Goal: Task Accomplishment & Management: Manage account settings

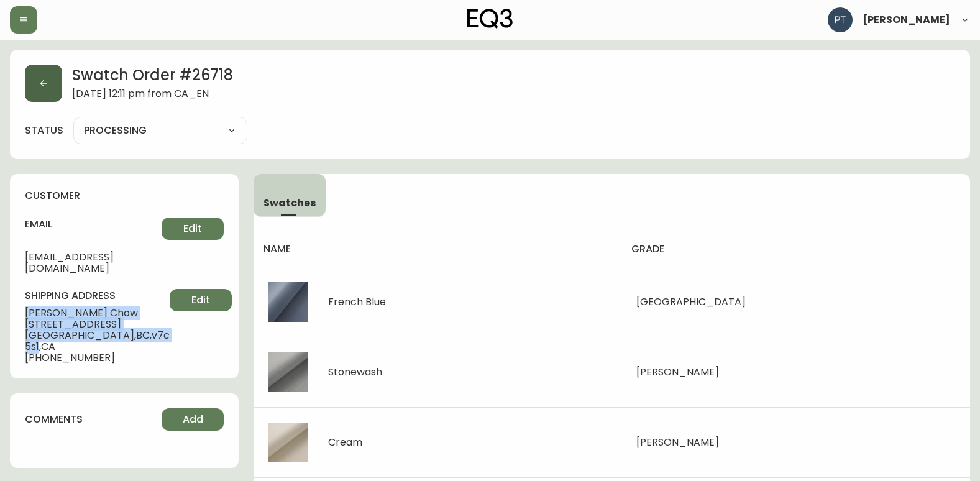
click at [55, 85] on button "button" at bounding box center [43, 83] width 37 height 37
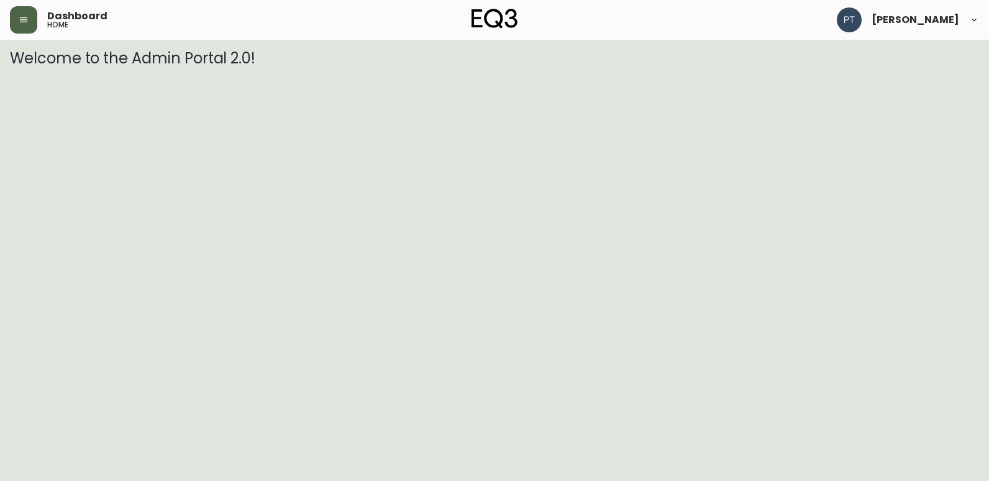
click at [25, 12] on button "button" at bounding box center [23, 19] width 27 height 27
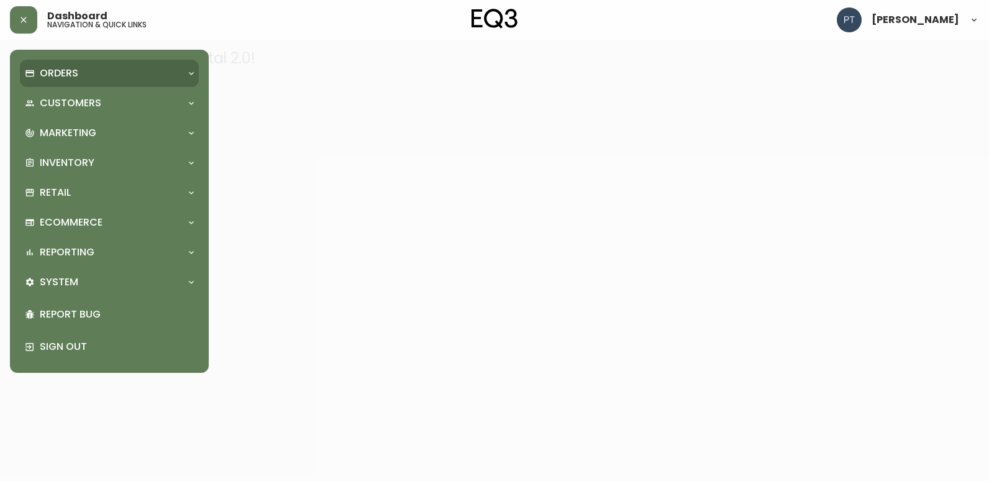
click at [62, 80] on p "Orders" at bounding box center [59, 73] width 39 height 14
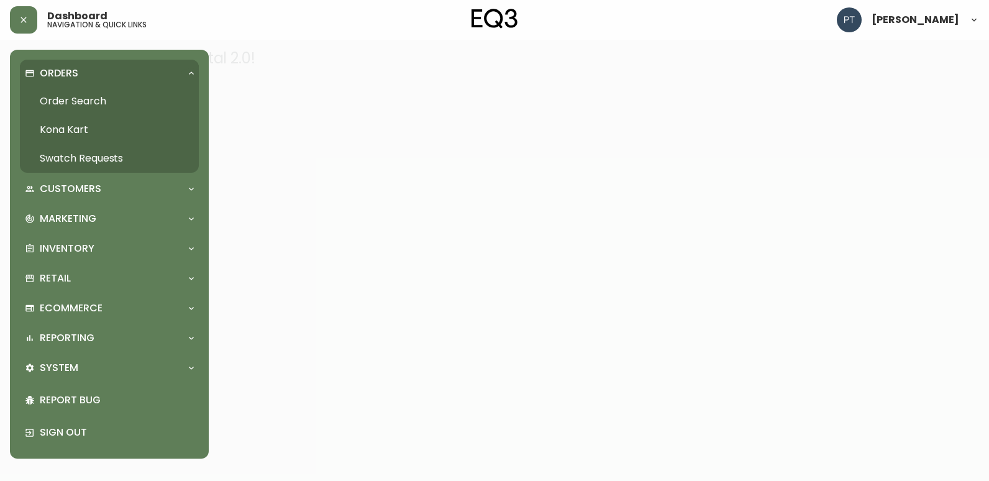
click at [106, 150] on link "Swatch Requests" at bounding box center [109, 158] width 179 height 29
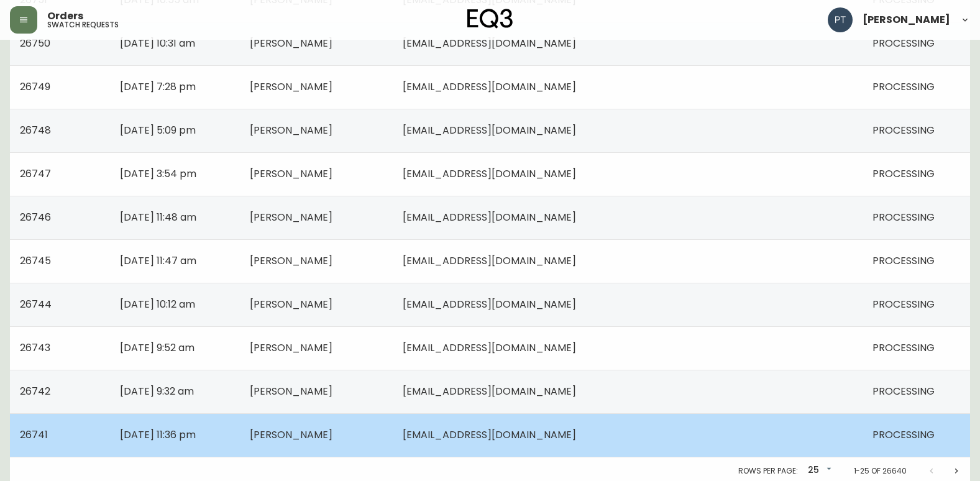
scroll to position [887, 0]
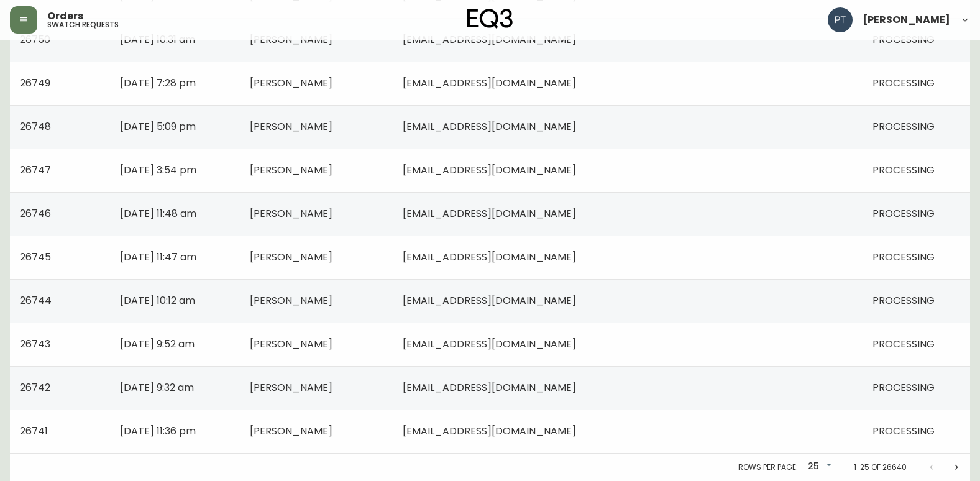
click at [958, 470] on icon "Next page" at bounding box center [956, 467] width 10 height 10
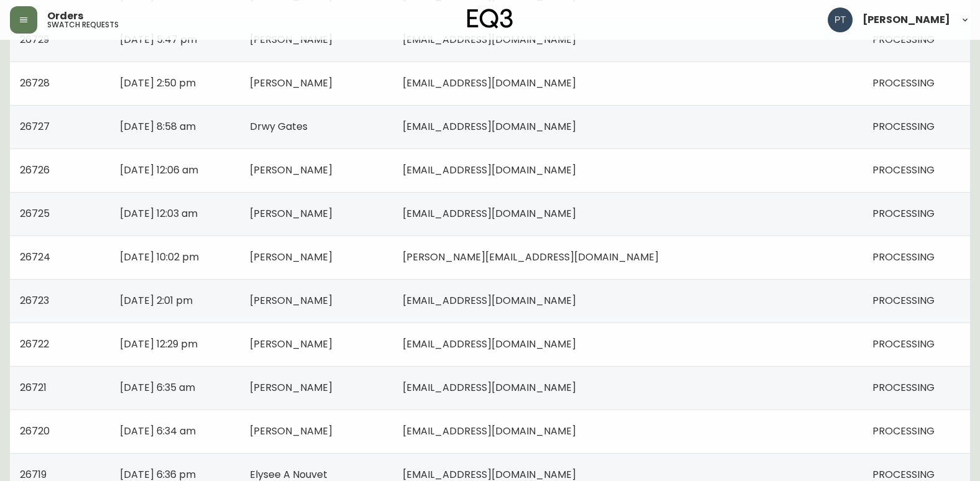
scroll to position [887, 0]
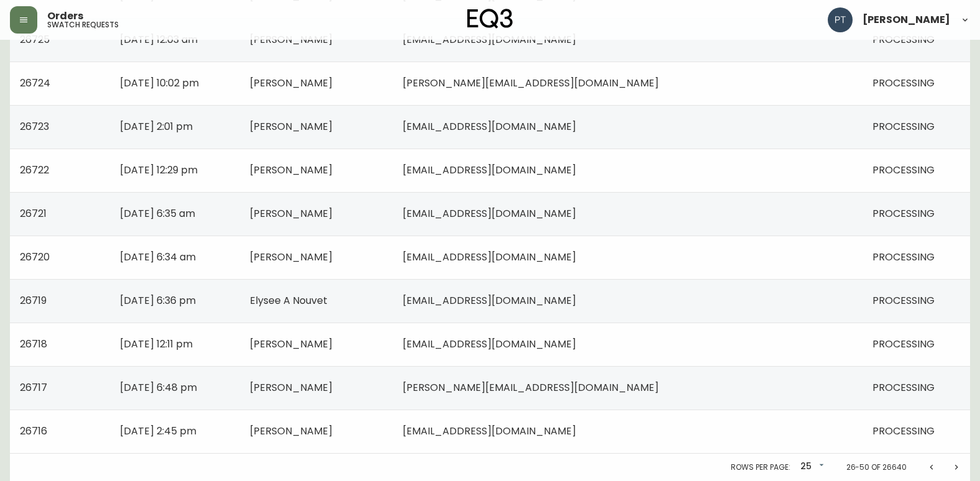
click at [932, 474] on button "Previous page" at bounding box center [931, 467] width 25 height 25
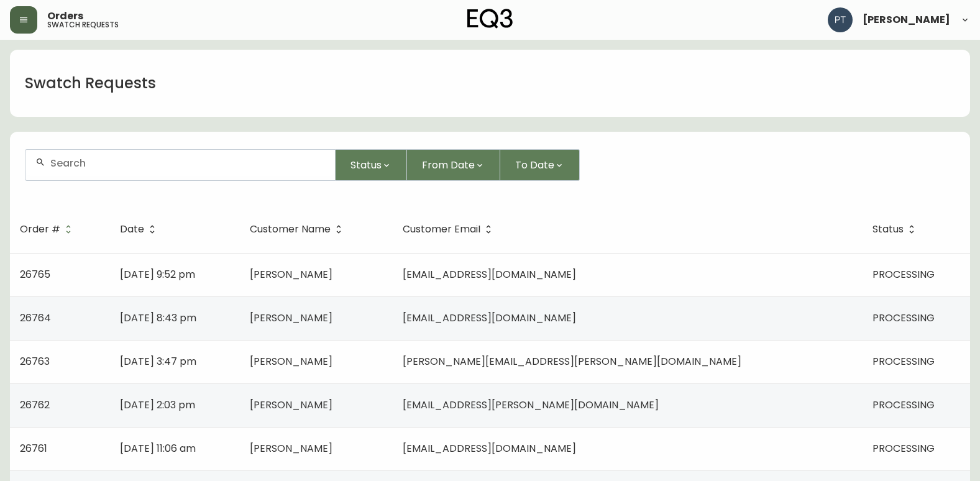
click at [16, 29] on button "button" at bounding box center [23, 19] width 27 height 27
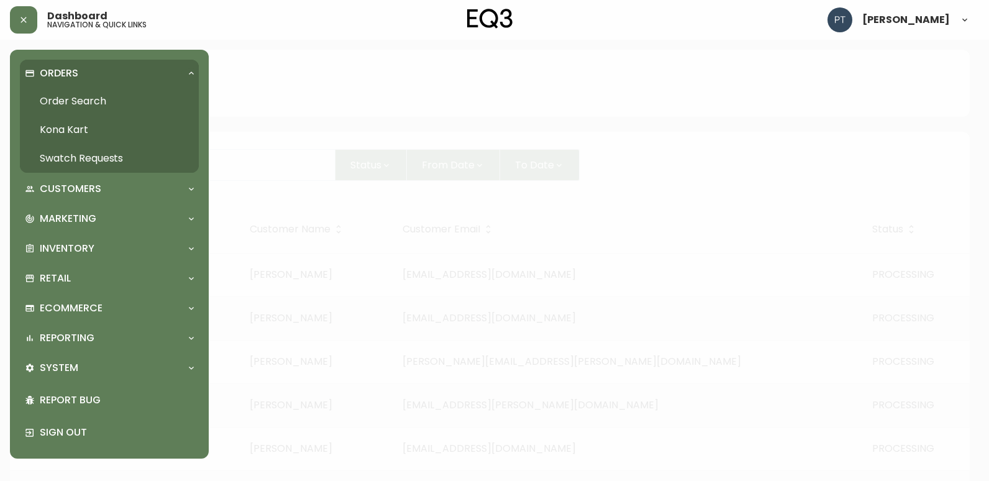
click at [64, 99] on link "Order Search" at bounding box center [109, 101] width 179 height 29
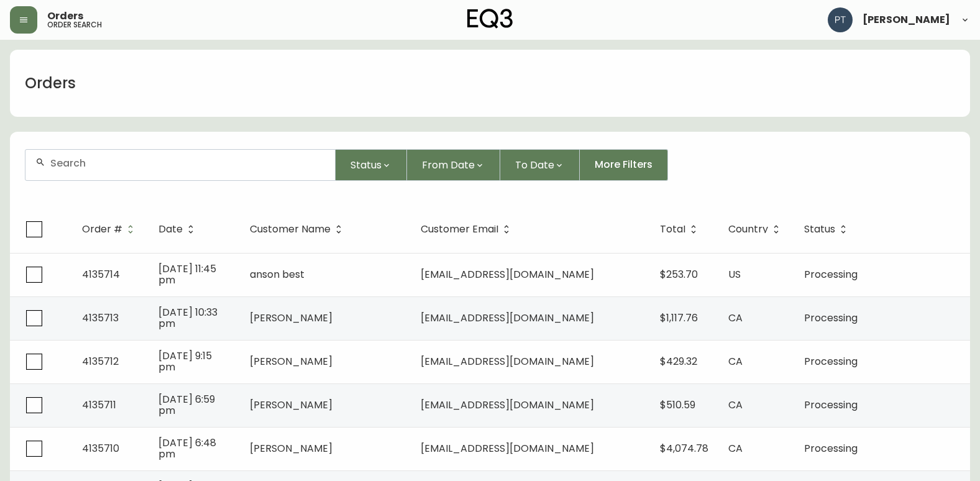
click at [117, 175] on div at bounding box center [179, 165] width 309 height 30
type input "4135712"
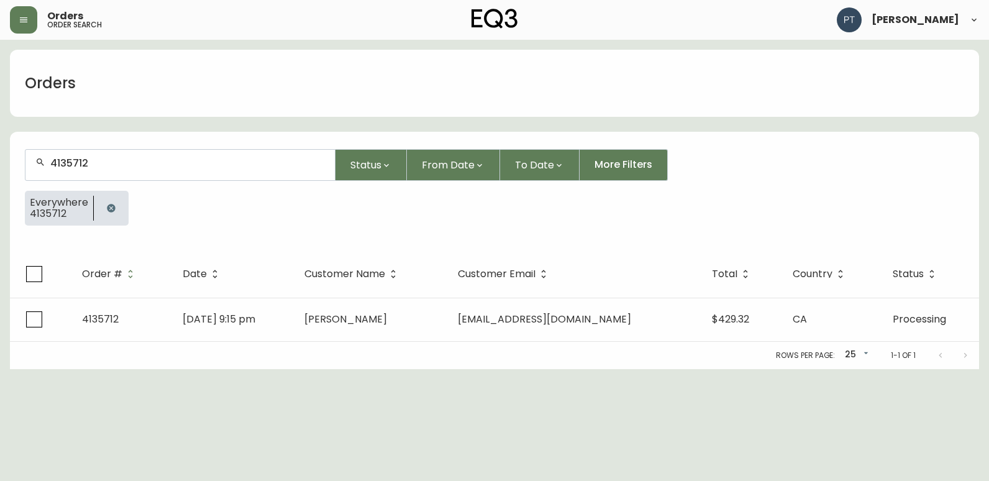
click at [342, 318] on span "[PERSON_NAME]" at bounding box center [346, 319] width 83 height 14
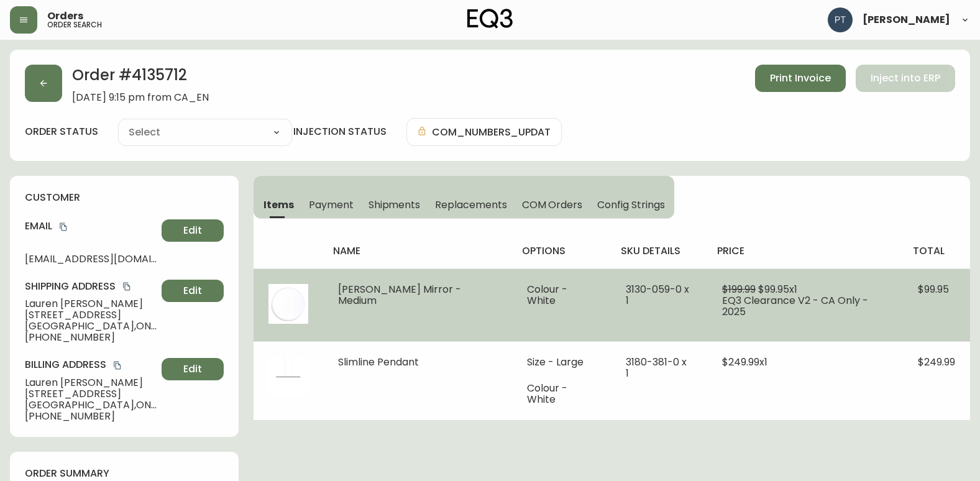
type input "Processing"
select select "PROCESSING"
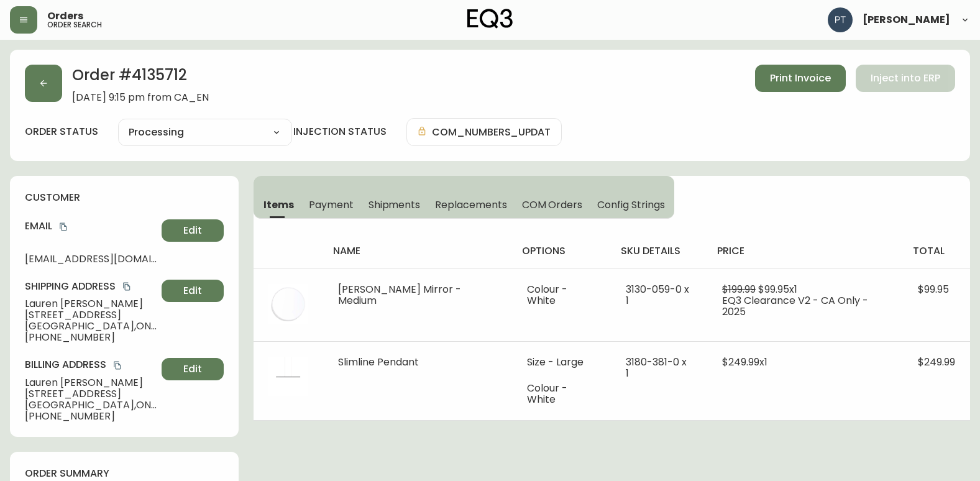
click at [386, 201] on span "Shipments" at bounding box center [395, 204] width 52 height 13
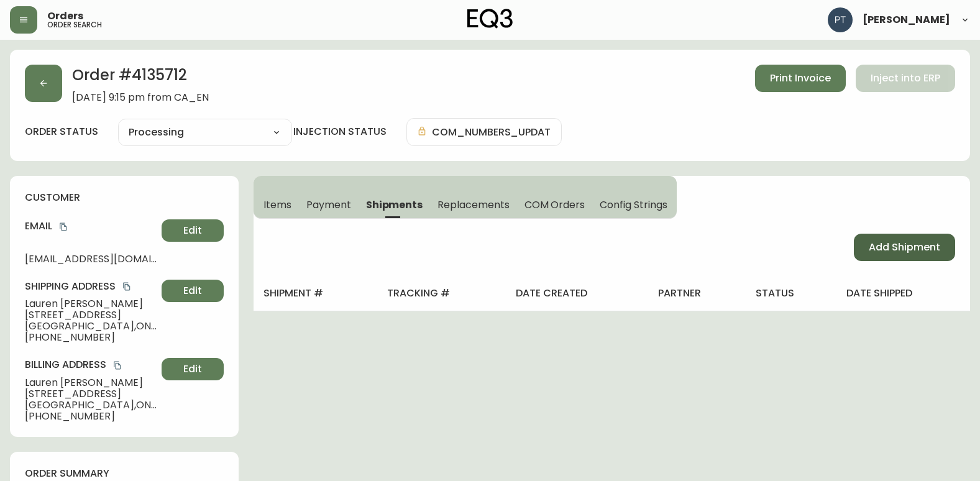
click at [887, 237] on button "Add Shipment" at bounding box center [904, 247] width 101 height 27
select select "PENDING"
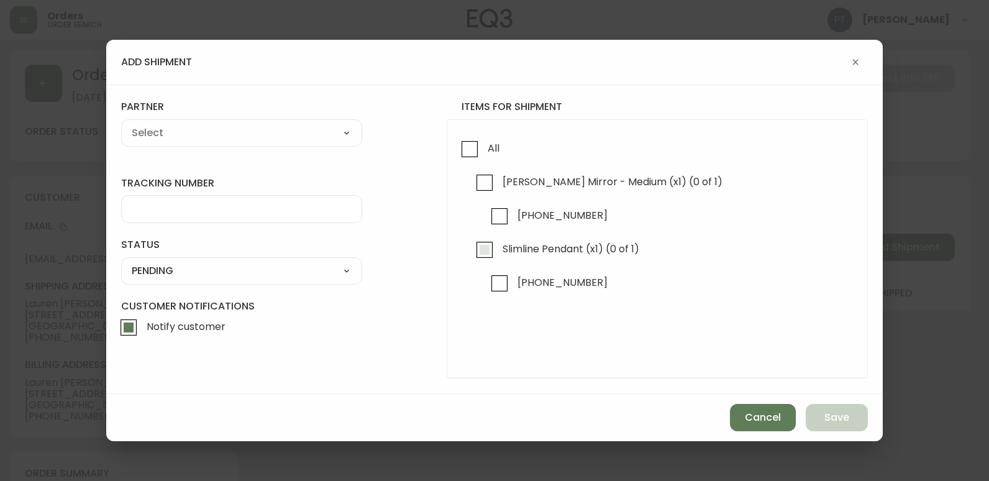
click at [491, 259] on input "Slimline Pendant (x1) (0 of 1)" at bounding box center [484, 250] width 29 height 29
checkbox input "true"
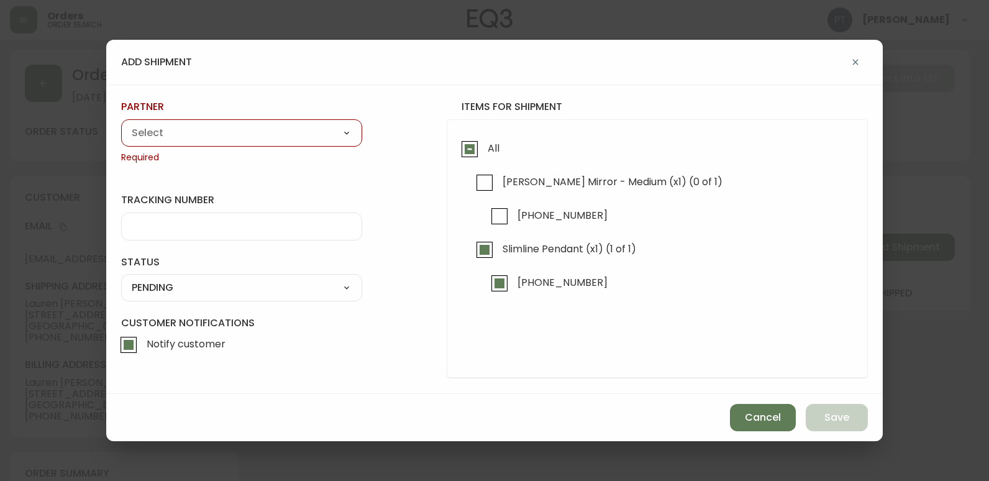
drag, startPoint x: 252, startPoint y: 134, endPoint x: 249, endPoint y: 144, distance: 10.9
click at [252, 134] on select "A Move to Remember LLC ABF Freight Alero [PERSON_NAME] Canada Post Canpar Expre…" at bounding box center [241, 133] width 241 height 19
select select "cjy0a9taa01x001669l98m63c"
click at [121, 124] on select "A Move to Remember LLC ABF Freight Alero [PERSON_NAME] Canada Post Canpar Expre…" at bounding box center [241, 133] width 241 height 19
type input "FedEx"
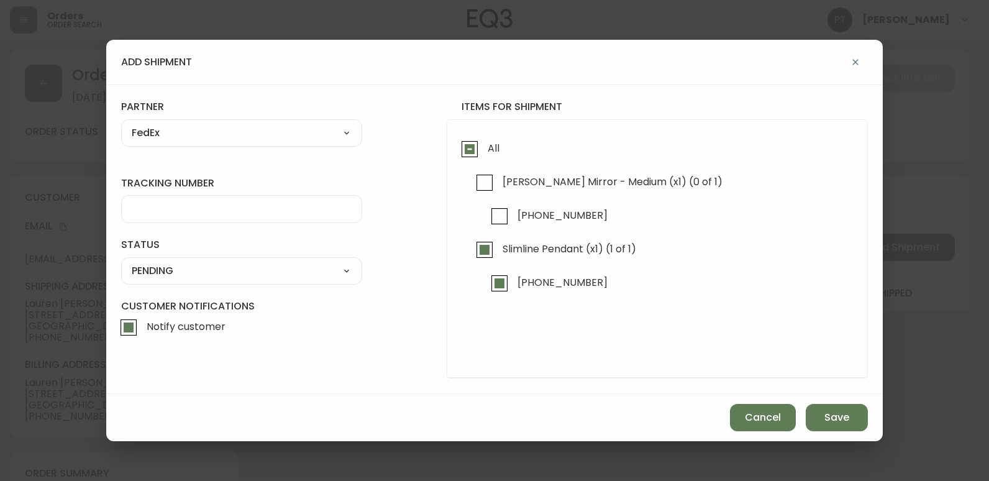
click at [199, 211] on input "tracking number" at bounding box center [242, 209] width 220 height 12
click at [202, 211] on input "9022172636660" at bounding box center [242, 209] width 220 height 12
type input "902217263660"
drag, startPoint x: 218, startPoint y: 265, endPoint x: 218, endPoint y: 280, distance: 14.9
click at [218, 265] on select "SHIPPED PENDING CANCELLED" at bounding box center [241, 271] width 241 height 19
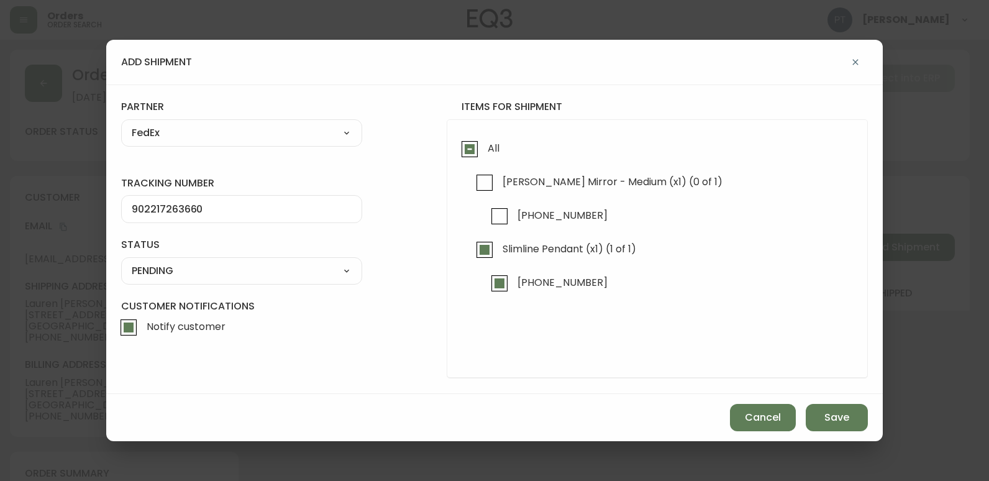
click at [121, 262] on select "SHIPPED PENDING CANCELLED" at bounding box center [241, 271] width 241 height 19
select select "PENDING"
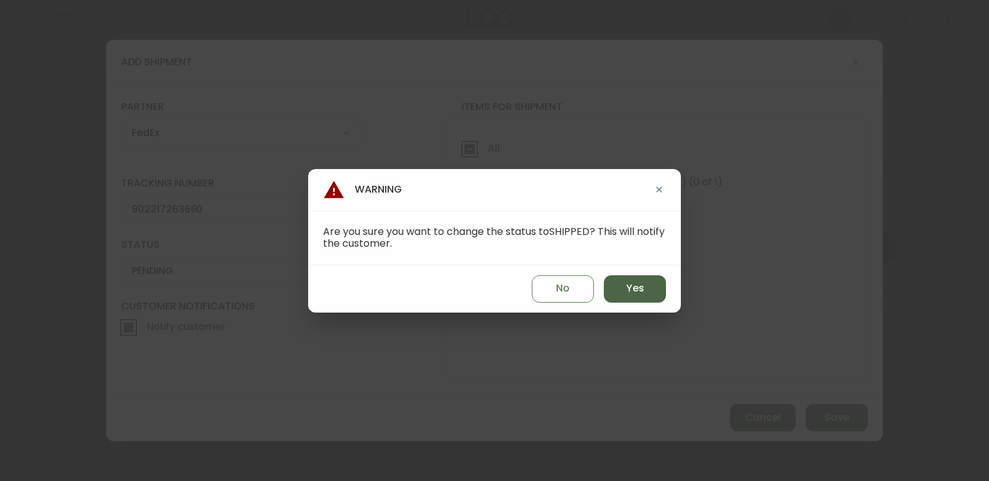
click at [633, 285] on span "Yes" at bounding box center [635, 289] width 18 height 14
type input "SHIPPED"
select select "SHIPPED"
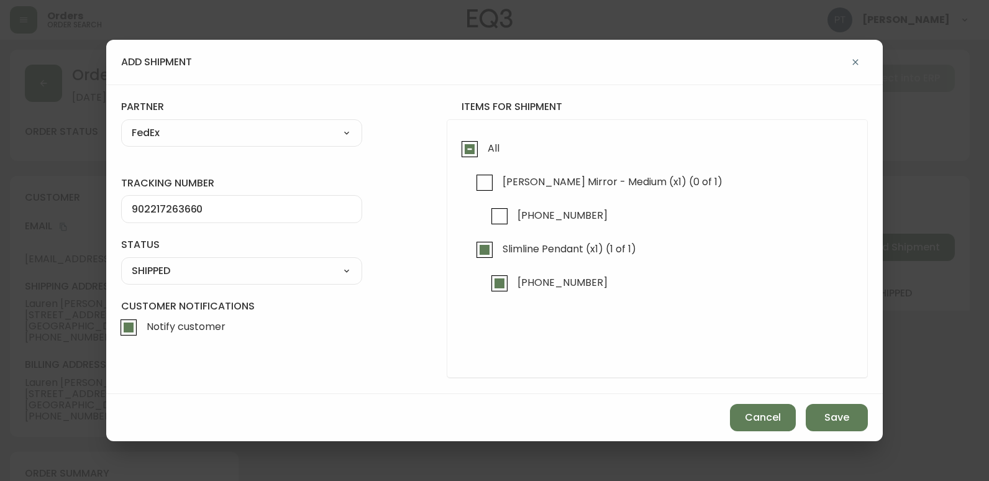
click at [792, 395] on div "Cancel Save" at bounding box center [494, 417] width 777 height 47
click at [812, 408] on button "Save" at bounding box center [837, 417] width 62 height 27
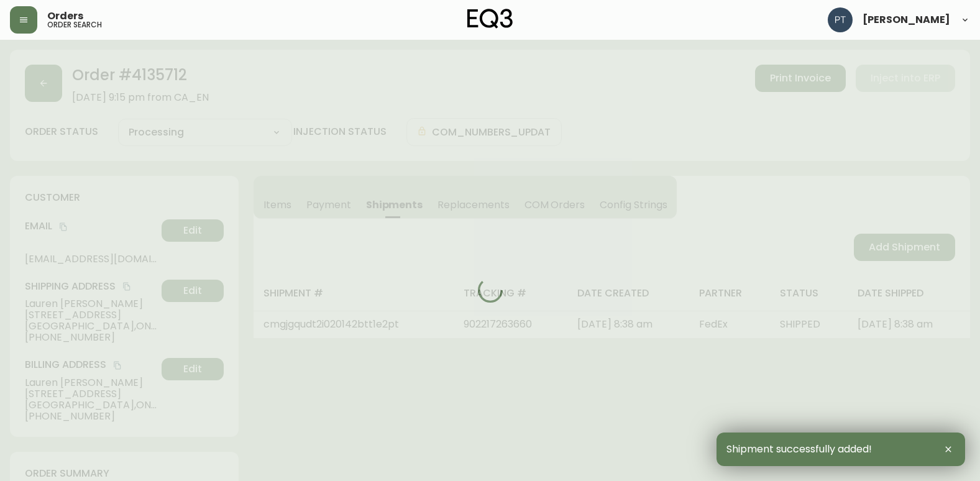
type input "Partially Shipped"
select select "PARTIALLY_SHIPPED"
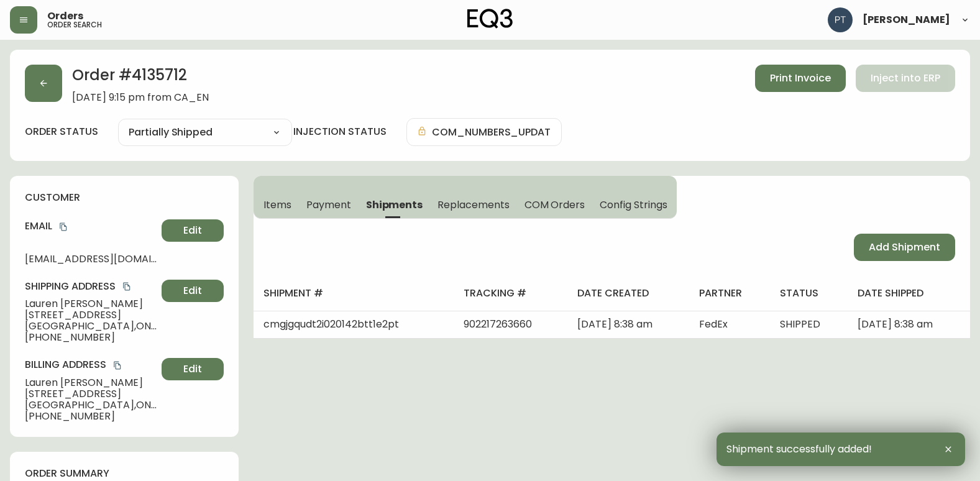
click at [891, 250] on span "Add Shipment" at bounding box center [904, 248] width 71 height 14
select select "PENDING"
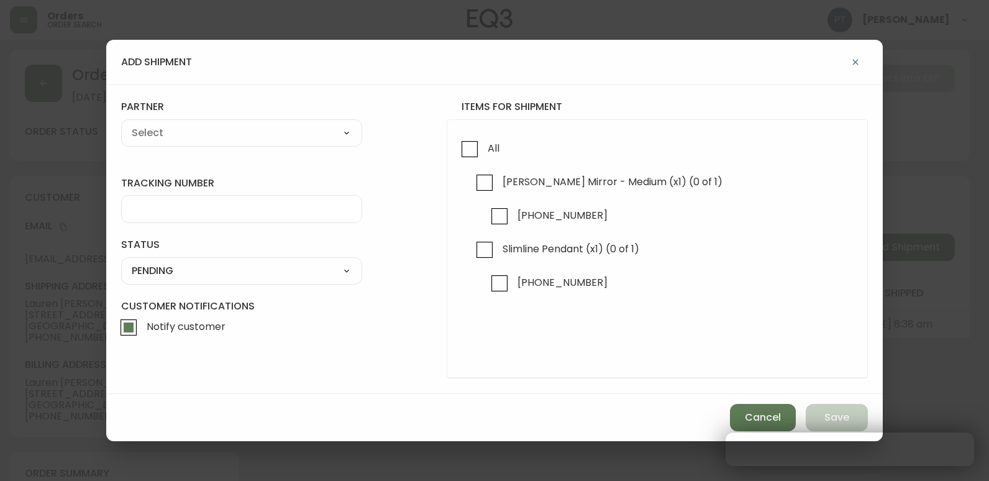
checkbox input "true"
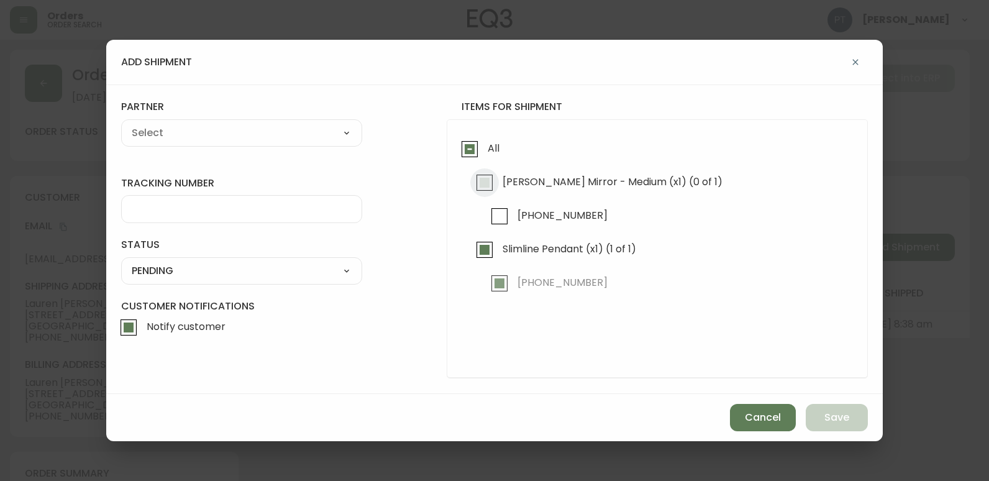
click at [488, 186] on input "[PERSON_NAME] Mirror - Medium (x1) (0 of 1)" at bounding box center [484, 182] width 29 height 29
checkbox input "true"
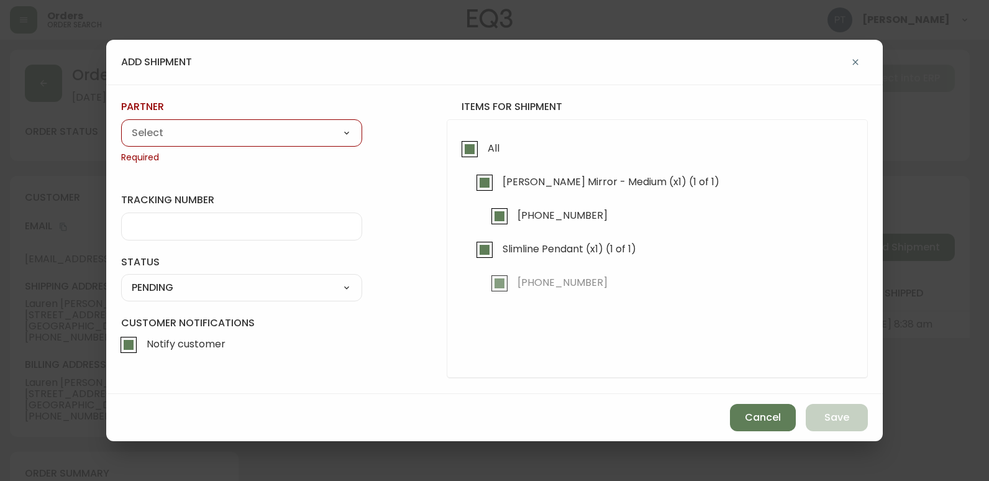
click at [293, 142] on select "A Move to Remember LLC ABF Freight Alero [PERSON_NAME] Canada Post Canpar Expre…" at bounding box center [241, 133] width 241 height 19
select select "cjy0a9taa01x001669l98m63c"
click at [121, 124] on select "A Move to Remember LLC ABF Freight Alero [PERSON_NAME] Canada Post Canpar Expre…" at bounding box center [241, 133] width 241 height 19
type input "FedEx"
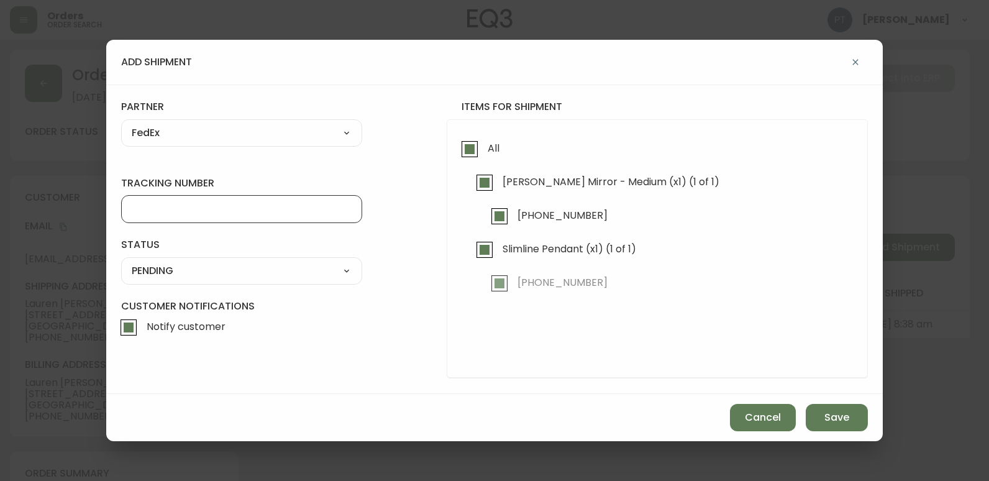
click at [232, 213] on input "tracking number" at bounding box center [242, 209] width 220 height 12
type input "902217263671"
drag, startPoint x: 228, startPoint y: 271, endPoint x: 229, endPoint y: 282, distance: 10.6
click at [228, 271] on select "SHIPPED PENDING CANCELLED" at bounding box center [241, 271] width 241 height 19
click at [121, 262] on select "SHIPPED PENDING CANCELLED" at bounding box center [241, 271] width 241 height 19
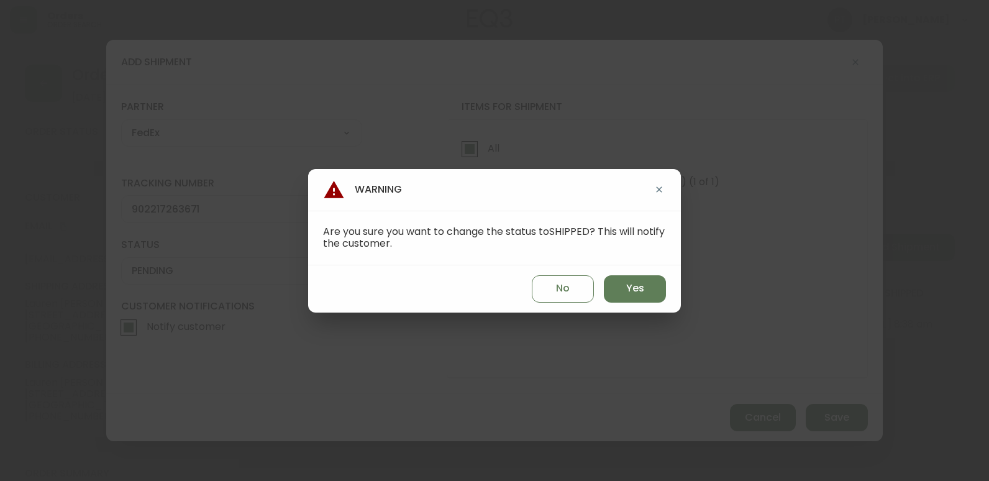
select select "PENDING"
click at [628, 291] on span "Yes" at bounding box center [635, 289] width 18 height 14
type input "SHIPPED"
select select "SHIPPED"
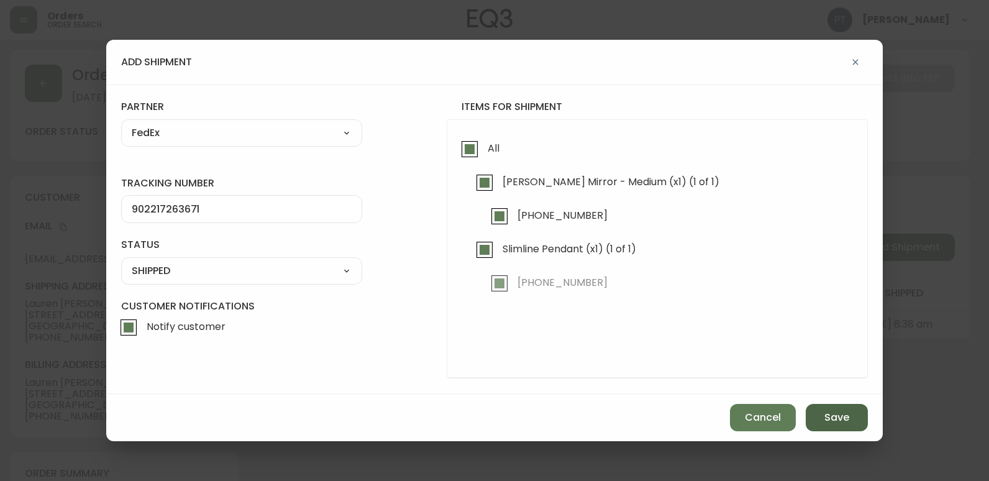
click at [840, 424] on button "Save" at bounding box center [837, 417] width 62 height 27
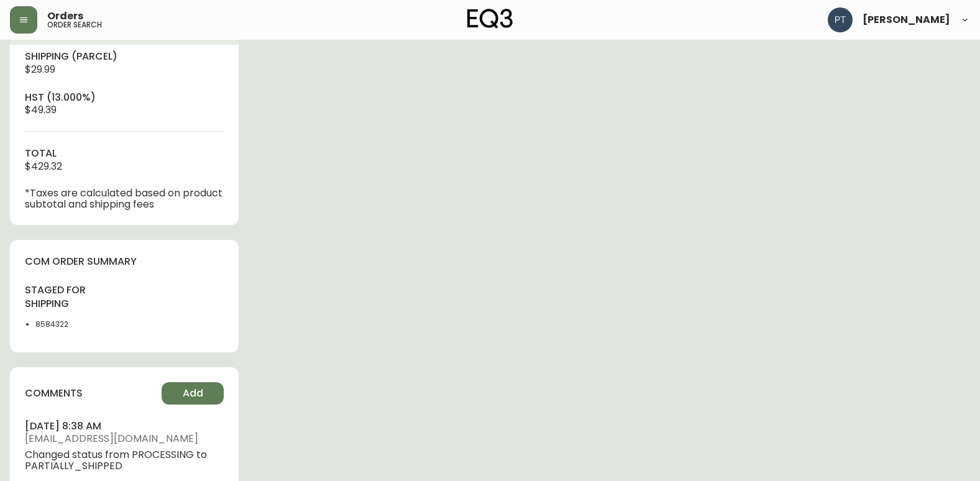
scroll to position [593, 0]
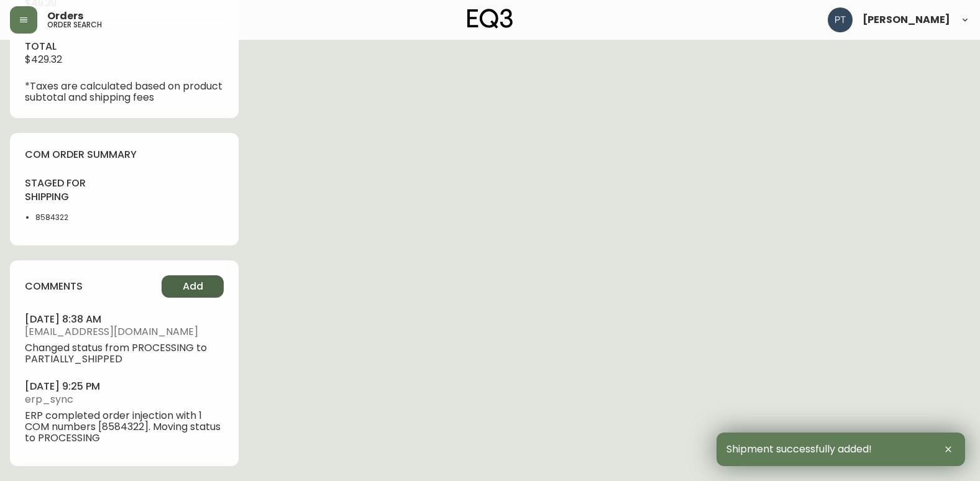
type input "Fully Shipped"
select select "FULLY_SHIPPED"
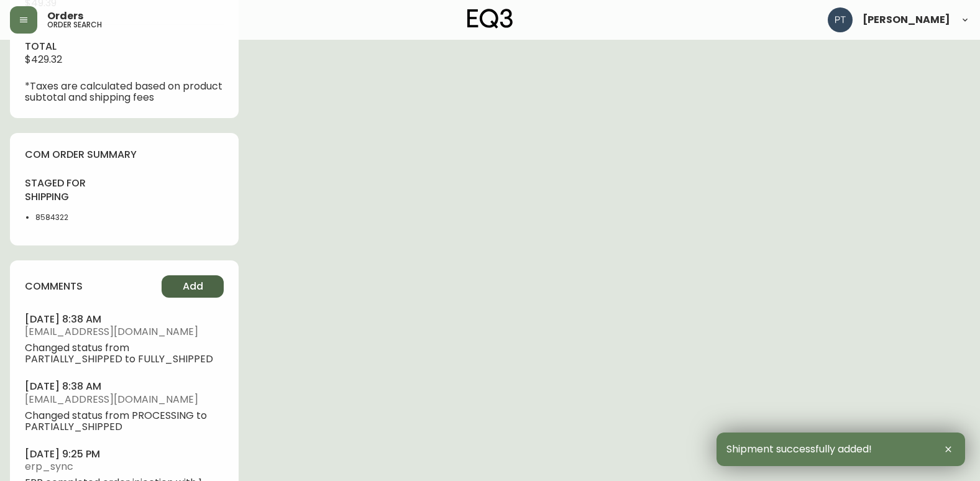
click at [177, 282] on button "Add" at bounding box center [193, 286] width 62 height 22
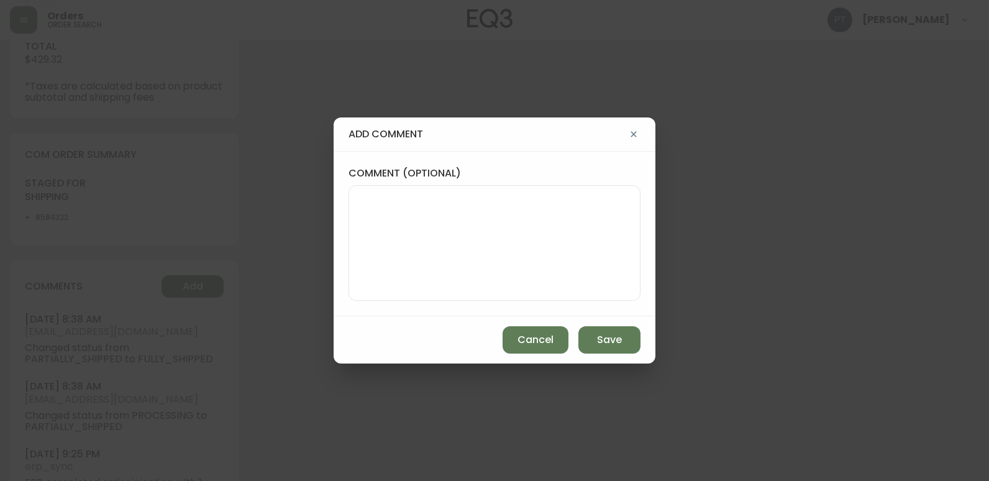
click at [462, 264] on textarea "comment (optional)" at bounding box center [494, 242] width 271 height 99
type textarea "PT"
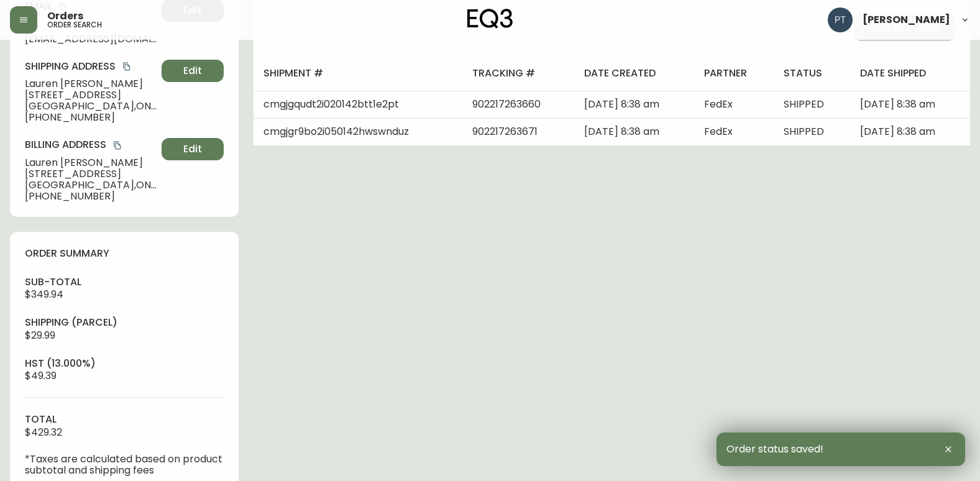
scroll to position [0, 0]
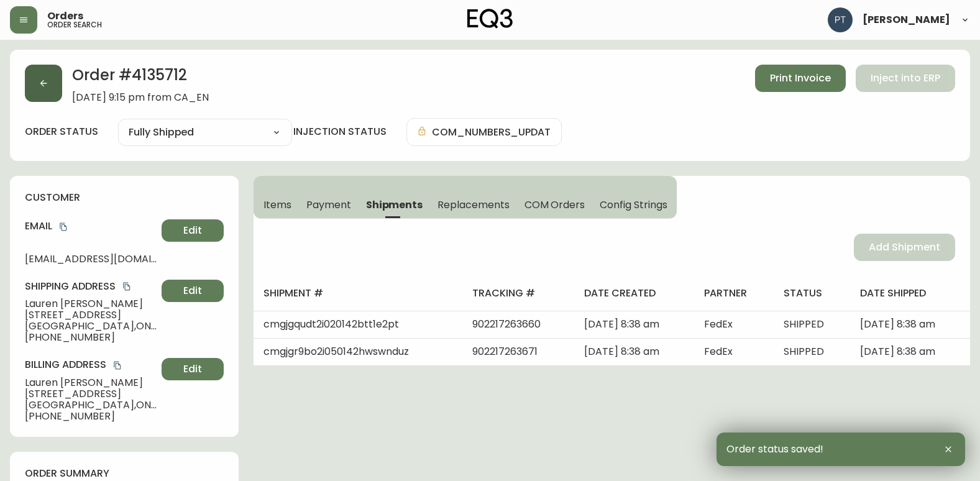
click at [40, 83] on button "button" at bounding box center [43, 83] width 37 height 37
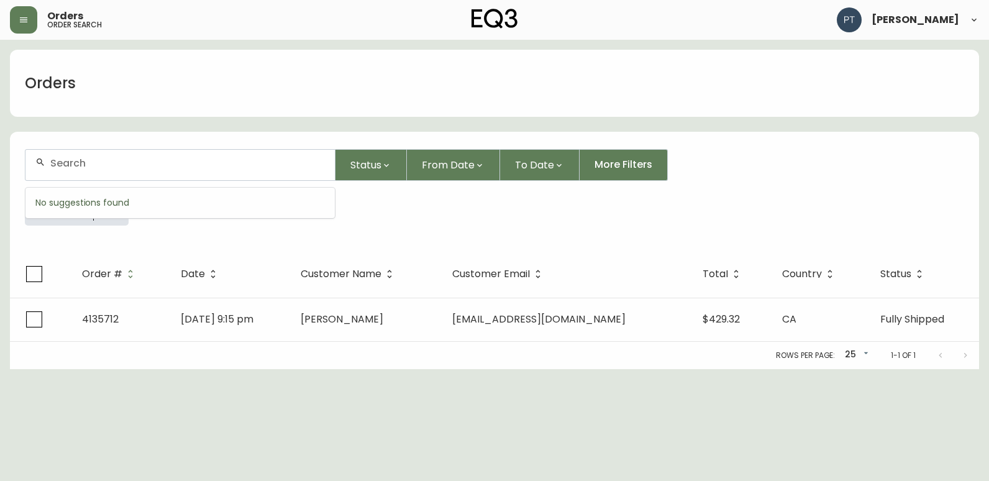
click at [147, 168] on input "text" at bounding box center [187, 163] width 275 height 12
type input "4135709"
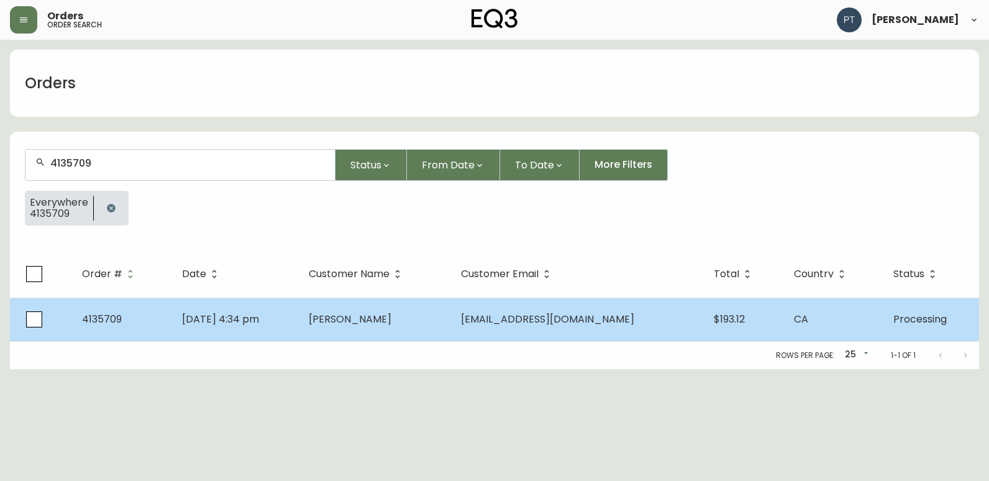
click at [345, 303] on td "[PERSON_NAME]" at bounding box center [375, 320] width 153 height 44
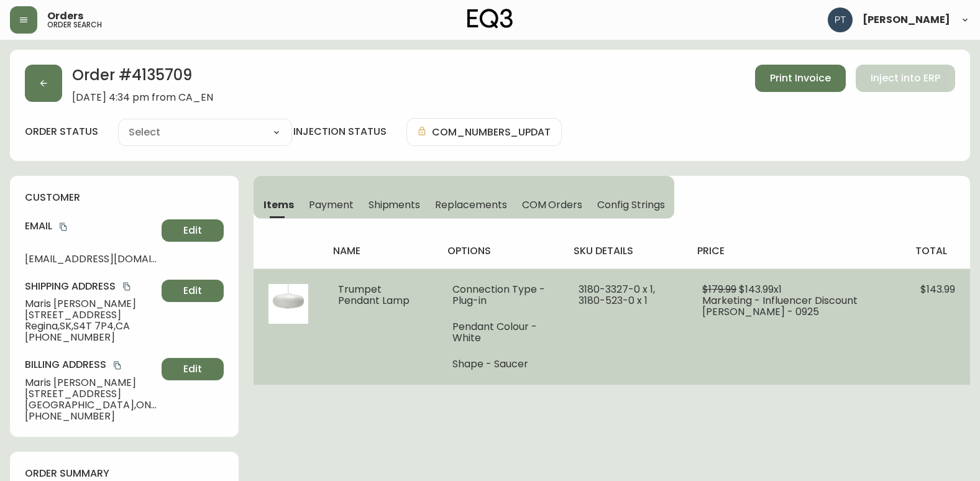
type input "Processing"
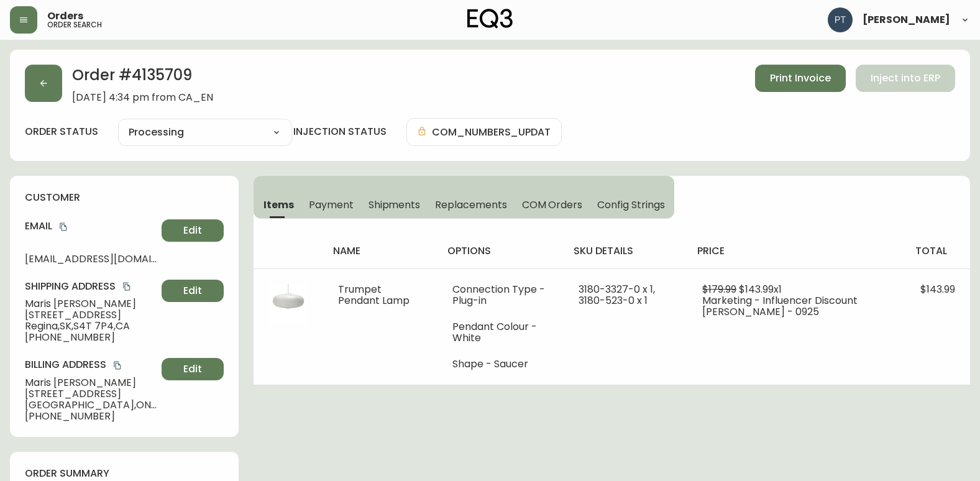
select select "PROCESSING"
click at [395, 202] on span "Shipments" at bounding box center [395, 204] width 52 height 13
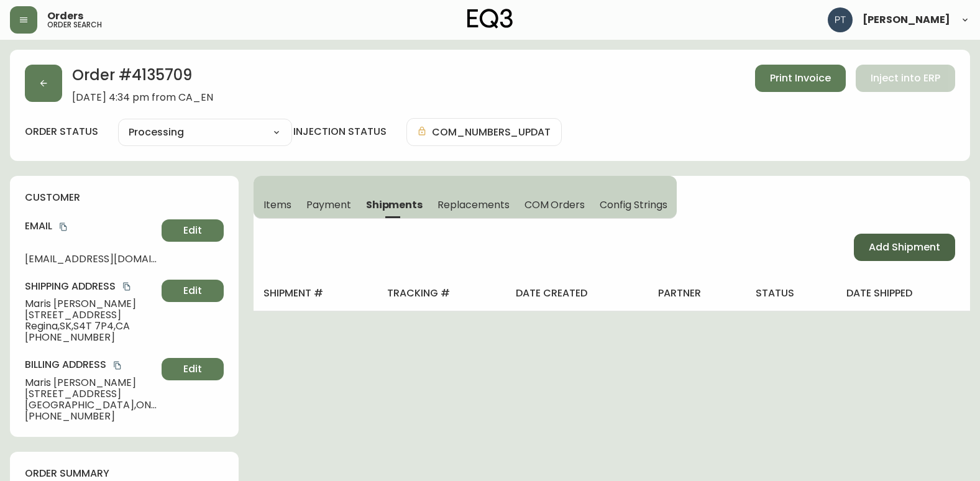
click at [873, 245] on span "Add Shipment" at bounding box center [904, 248] width 71 height 14
select select "PENDING"
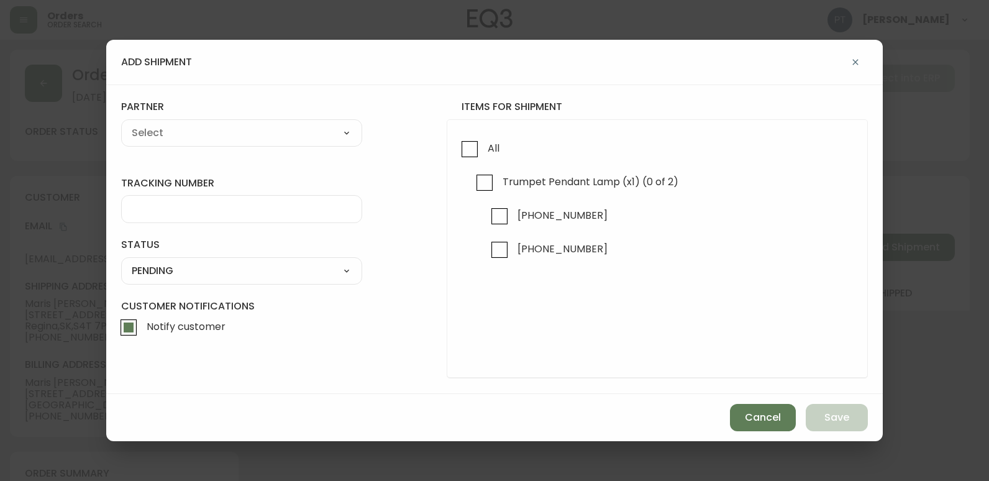
click at [477, 145] on input "All" at bounding box center [470, 149] width 29 height 29
checkbox input "true"
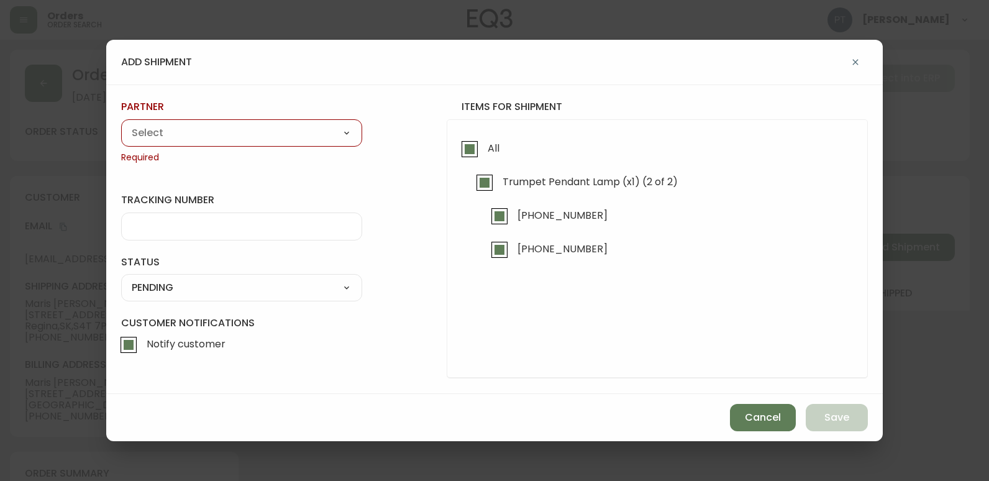
drag, startPoint x: 274, startPoint y: 131, endPoint x: 274, endPoint y: 139, distance: 7.5
click at [274, 131] on select "A Move to Remember LLC ABF Freight Alero [PERSON_NAME] Canada Post Canpar Expre…" at bounding box center [241, 133] width 241 height 19
select select "cjy0a9taa01x001669l98m63c"
click at [121, 124] on select "A Move to Remember LLC ABF Freight Alero [PERSON_NAME] Canada Post Canpar Expre…" at bounding box center [241, 133] width 241 height 19
type input "FedEx"
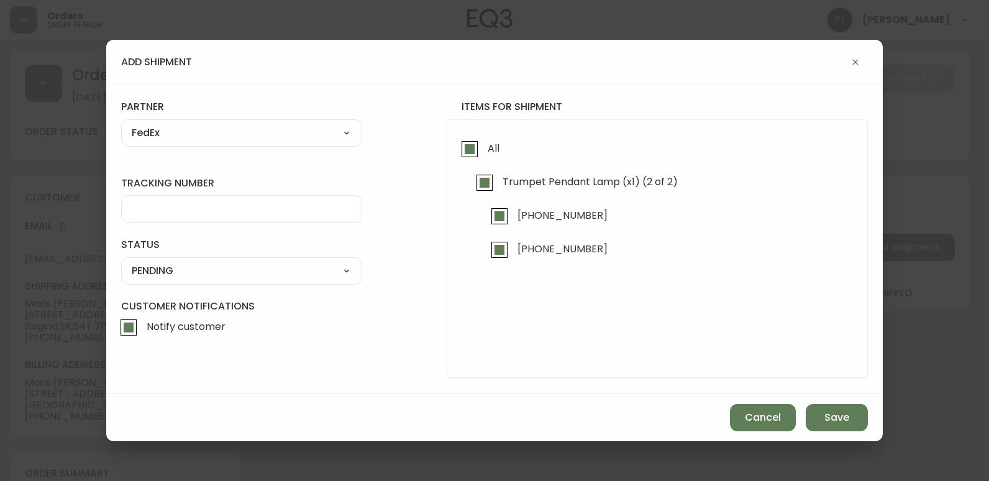
click at [225, 188] on label "tracking number" at bounding box center [241, 183] width 241 height 14
click at [225, 203] on input "tracking number" at bounding box center [242, 209] width 220 height 12
type input "902217263682"
click at [240, 269] on select "SHIPPED PENDING CANCELLED" at bounding box center [241, 271] width 241 height 19
click at [121, 262] on select "SHIPPED PENDING CANCELLED" at bounding box center [241, 271] width 241 height 19
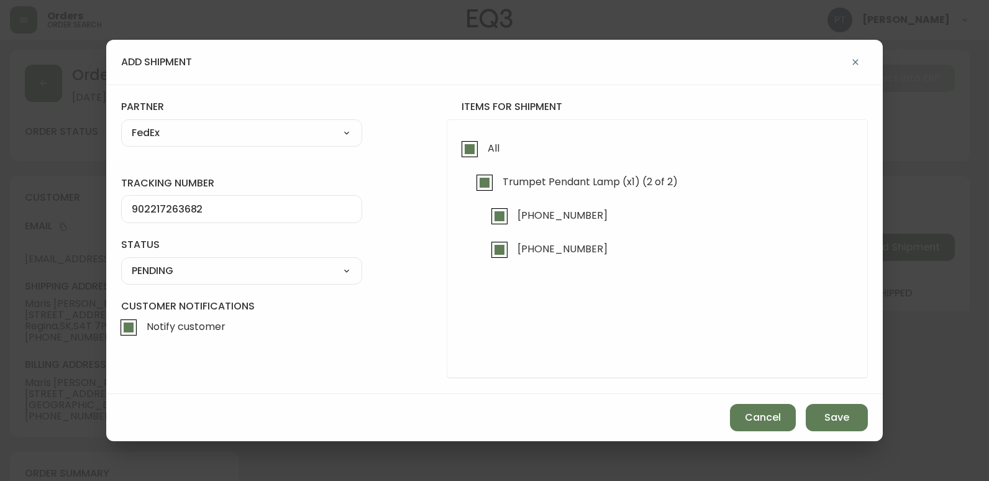
select select "PENDING"
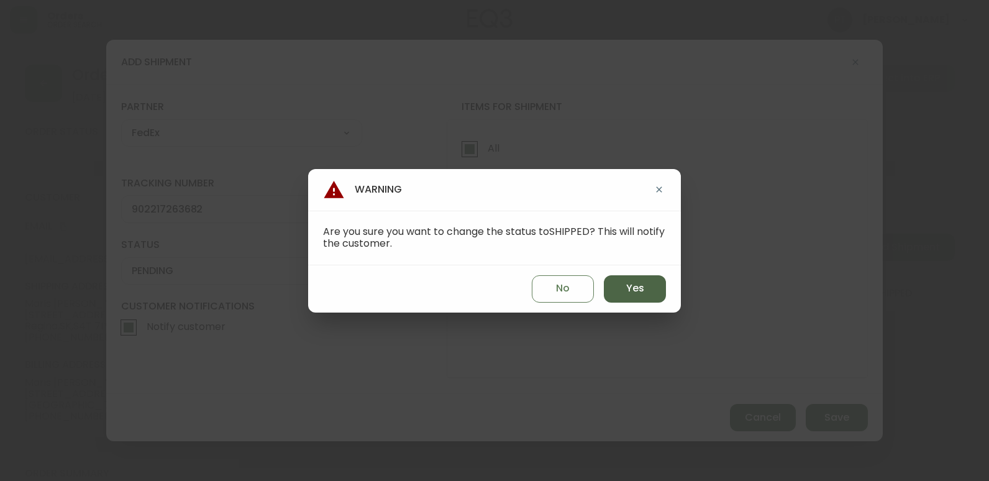
click at [636, 281] on button "Yes" at bounding box center [635, 288] width 62 height 27
type input "SHIPPED"
select select "SHIPPED"
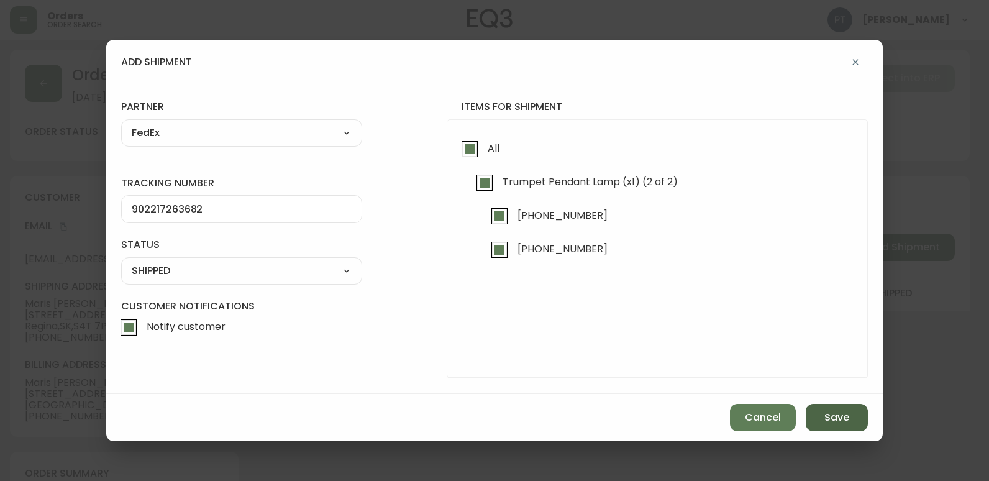
click at [827, 413] on span "Save" at bounding box center [837, 418] width 25 height 14
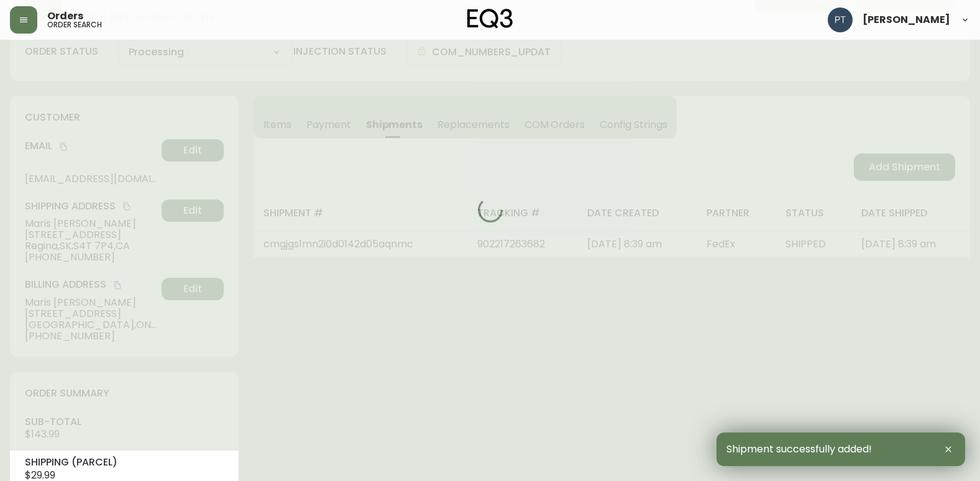
type input "Fully Shipped"
select select "FULLY_SHIPPED"
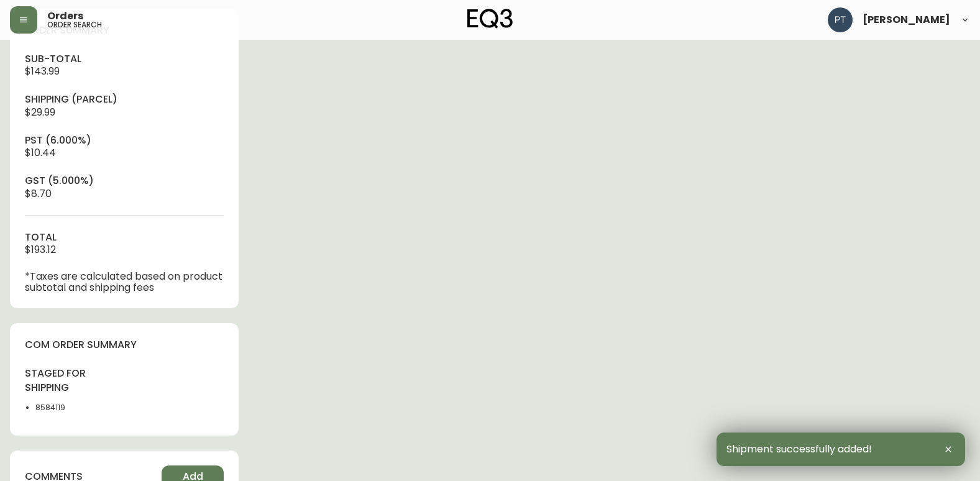
scroll to position [559, 0]
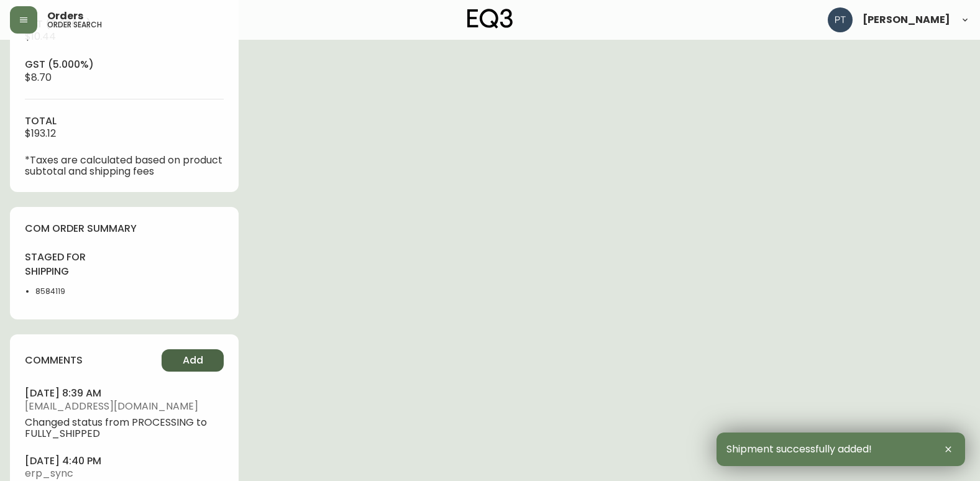
click at [197, 362] on span "Add" at bounding box center [193, 361] width 21 height 14
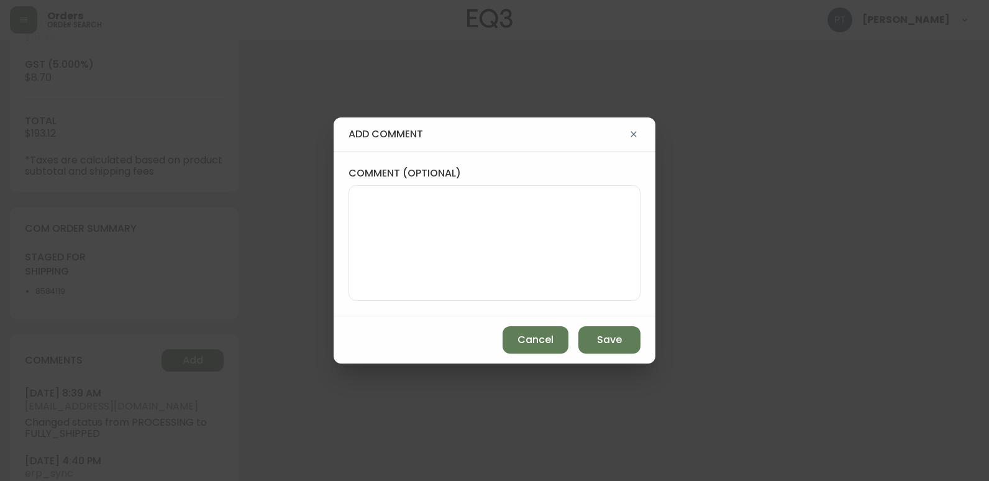
click at [496, 217] on textarea "comment (optional)" at bounding box center [494, 242] width 271 height 99
type textarea "PT"
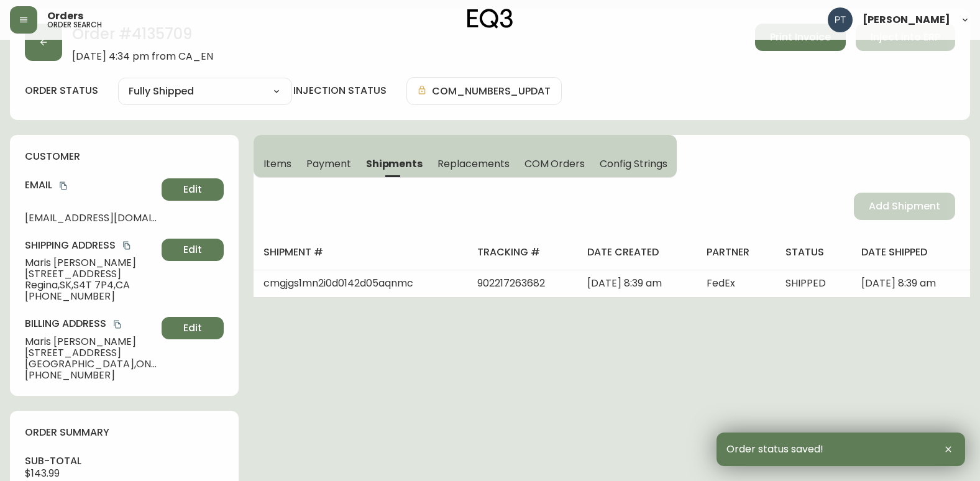
scroll to position [0, 0]
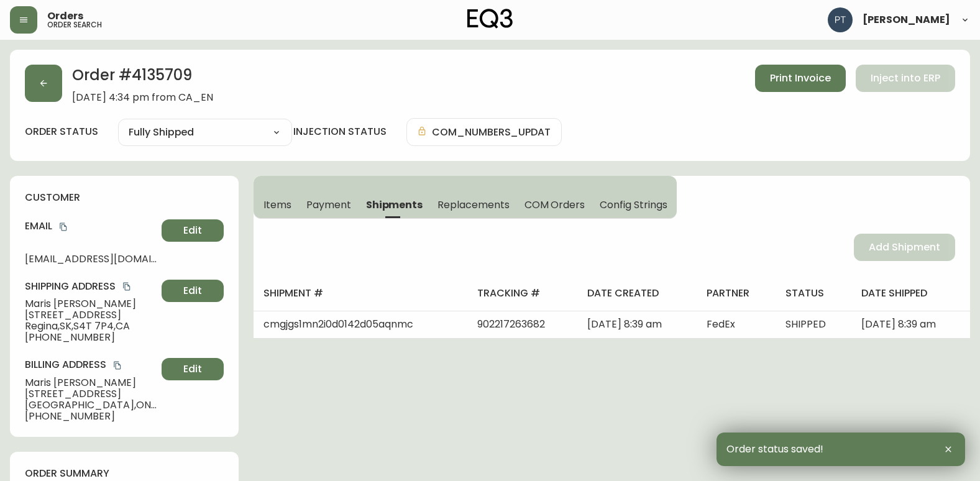
click at [66, 86] on div "Order # 4135709 [DATE] 4:34 pm from CA_EN Print Invoice Inject into ERP" at bounding box center [490, 84] width 930 height 39
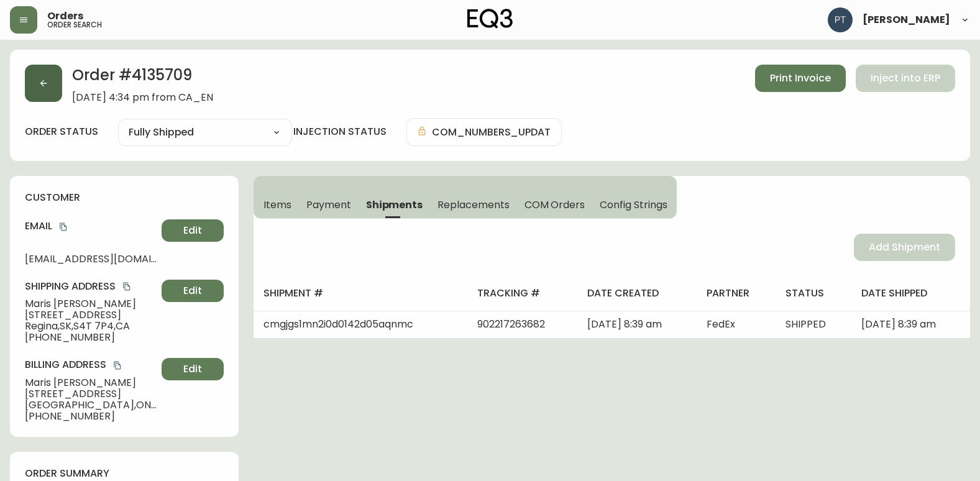
click at [56, 94] on button "button" at bounding box center [43, 83] width 37 height 37
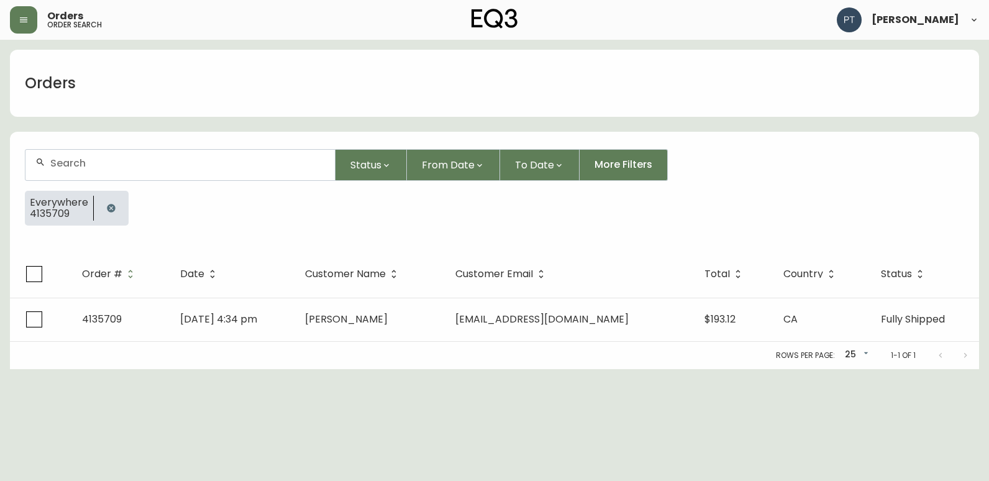
click at [192, 178] on div at bounding box center [179, 165] width 309 height 30
click at [194, 176] on div at bounding box center [179, 165] width 309 height 30
type input "4135711"
click at [426, 344] on div "Order # Date Customer Name Customer Email Total Country Status 4135711 [DATE] 6…" at bounding box center [495, 309] width 970 height 119
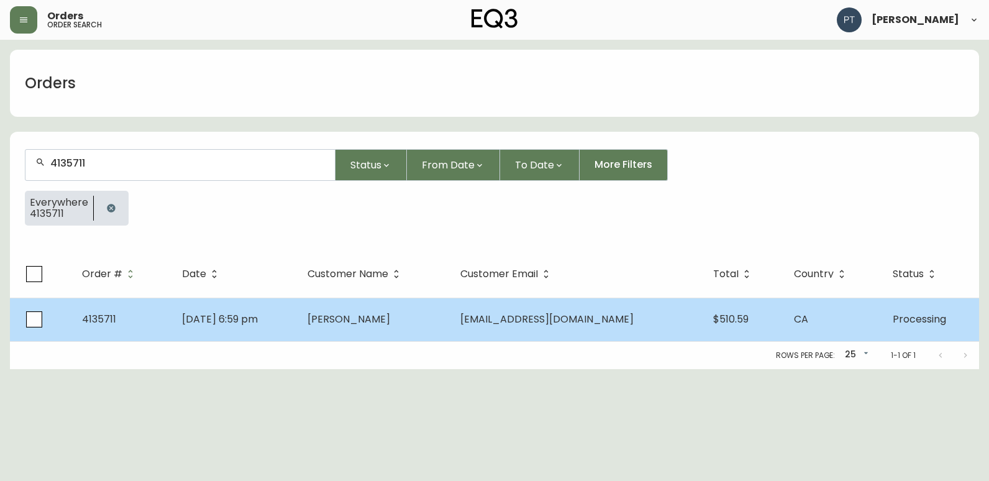
click at [352, 316] on span "[PERSON_NAME]" at bounding box center [349, 319] width 83 height 14
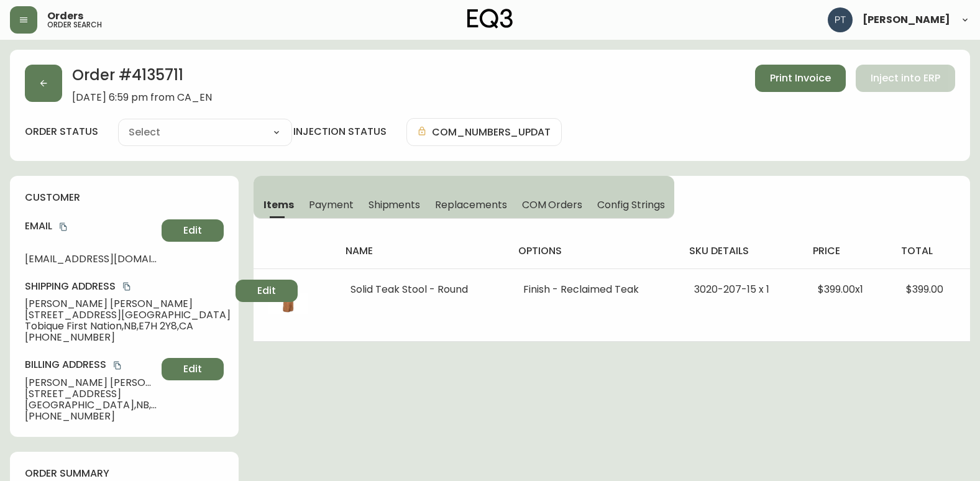
type input "Processing"
select select "PROCESSING"
click at [393, 206] on span "Shipments" at bounding box center [395, 204] width 52 height 13
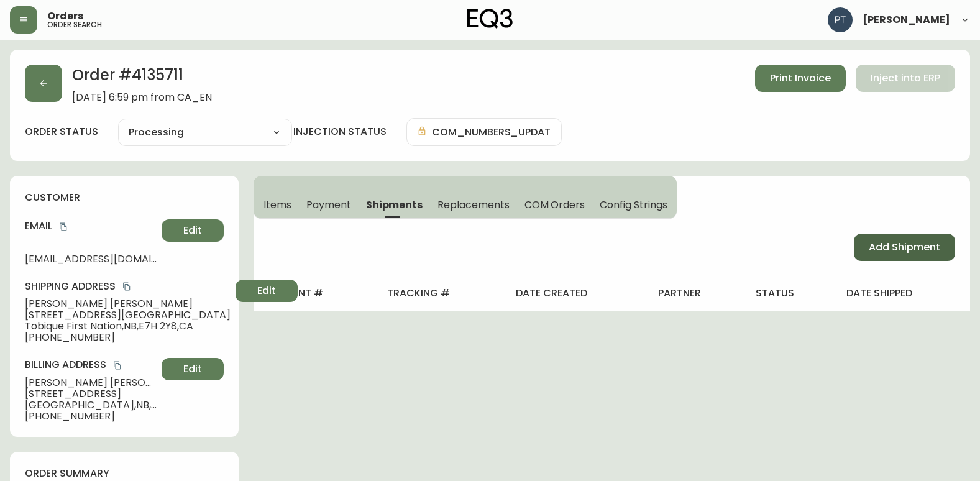
click at [870, 249] on span "Add Shipment" at bounding box center [904, 248] width 71 height 14
select select "PENDING"
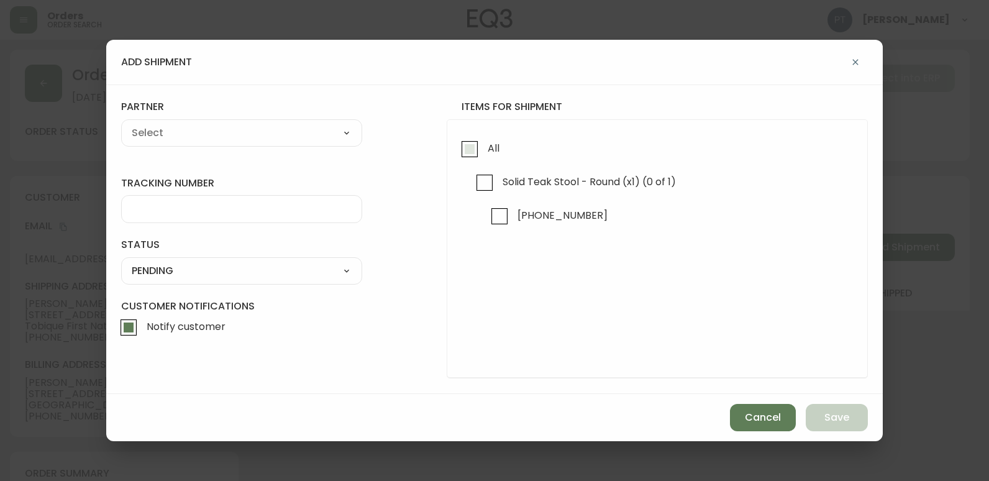
click at [476, 147] on input "All" at bounding box center [470, 149] width 29 height 29
checkbox input "true"
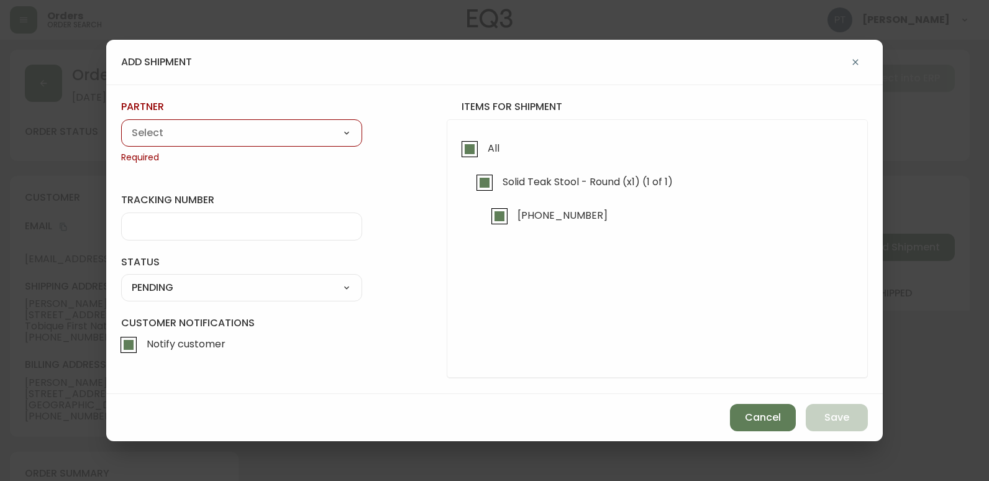
drag, startPoint x: 275, startPoint y: 135, endPoint x: 274, endPoint y: 144, distance: 9.3
click at [275, 135] on select "A Move to Remember LLC ABF Freight Alero [PERSON_NAME] Canada Post Canpar Expre…" at bounding box center [241, 133] width 241 height 19
select select "cjy0a9taa01x001669l98m63c"
click at [121, 124] on select "A Move to Remember LLC ABF Freight Alero [PERSON_NAME] Canada Post Canpar Expre…" at bounding box center [241, 133] width 241 height 19
type input "FedEx"
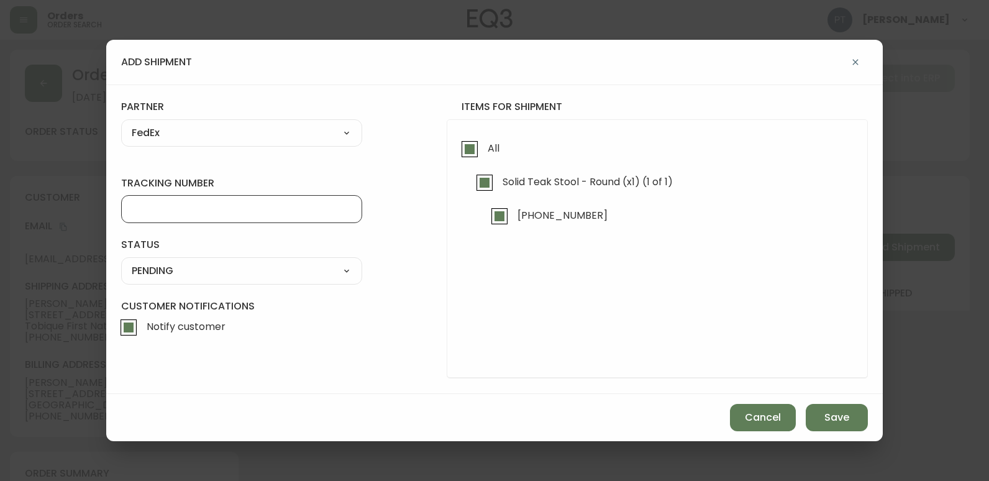
click at [244, 215] on input "tracking number" at bounding box center [242, 209] width 220 height 12
type input "902217263693"
drag, startPoint x: 264, startPoint y: 263, endPoint x: 265, endPoint y: 270, distance: 6.9
click at [264, 263] on select "SHIPPED PENDING CANCELLED" at bounding box center [241, 271] width 241 height 19
click at [121, 262] on select "SHIPPED PENDING CANCELLED" at bounding box center [241, 271] width 241 height 19
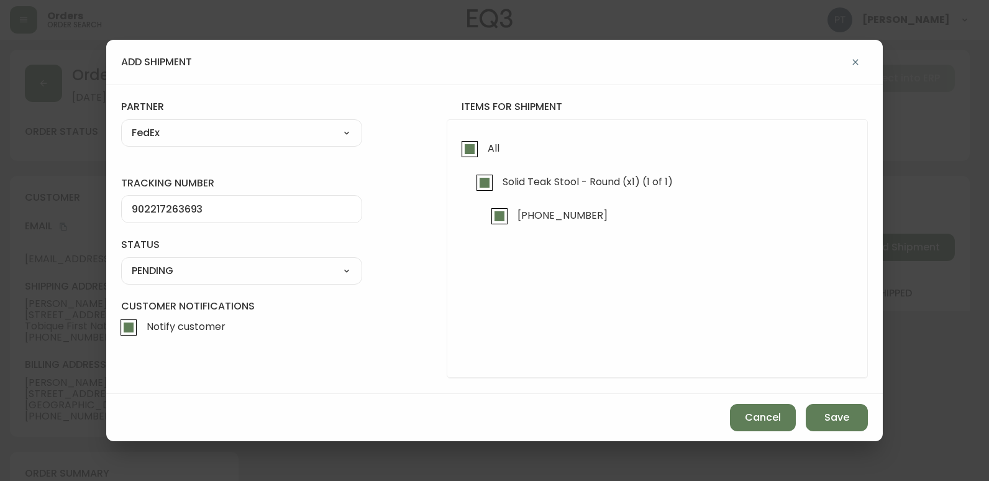
select select "PENDING"
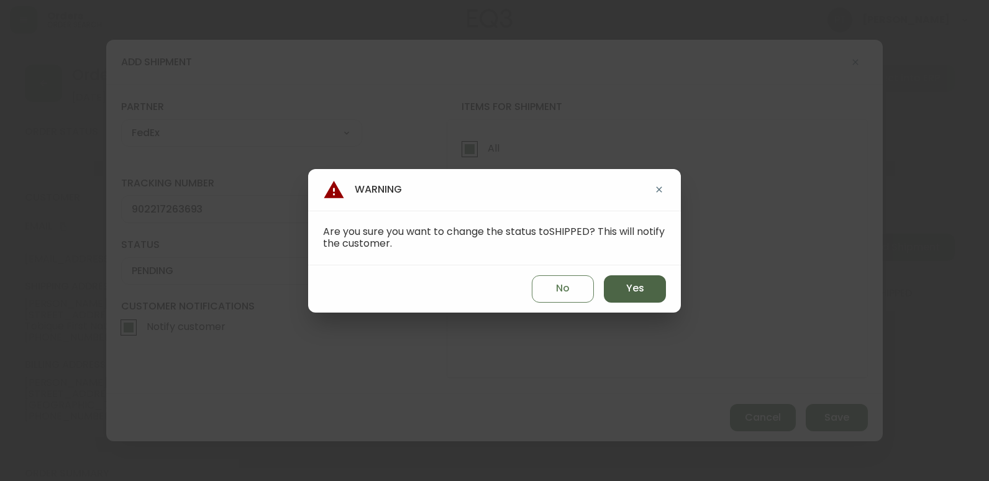
click at [623, 284] on button "Yes" at bounding box center [635, 288] width 62 height 27
type input "SHIPPED"
select select "SHIPPED"
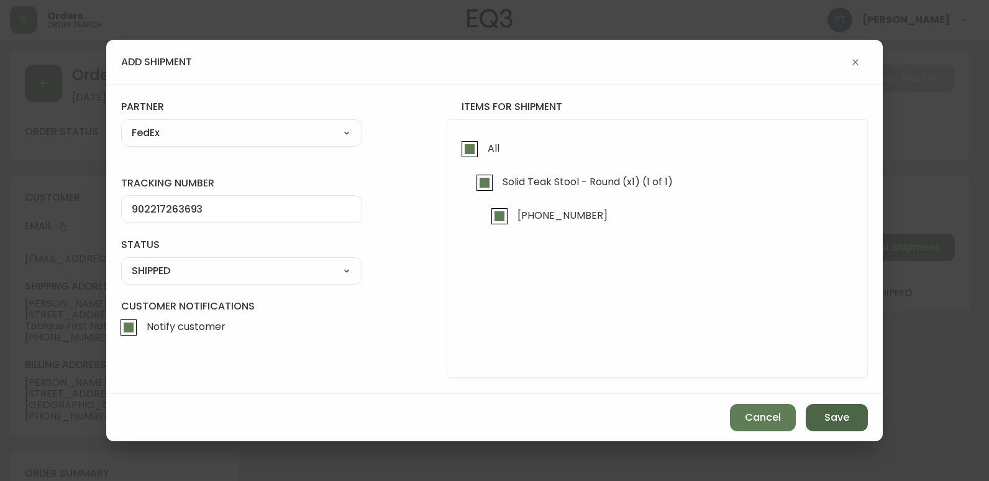
click at [818, 409] on button "Save" at bounding box center [837, 417] width 62 height 27
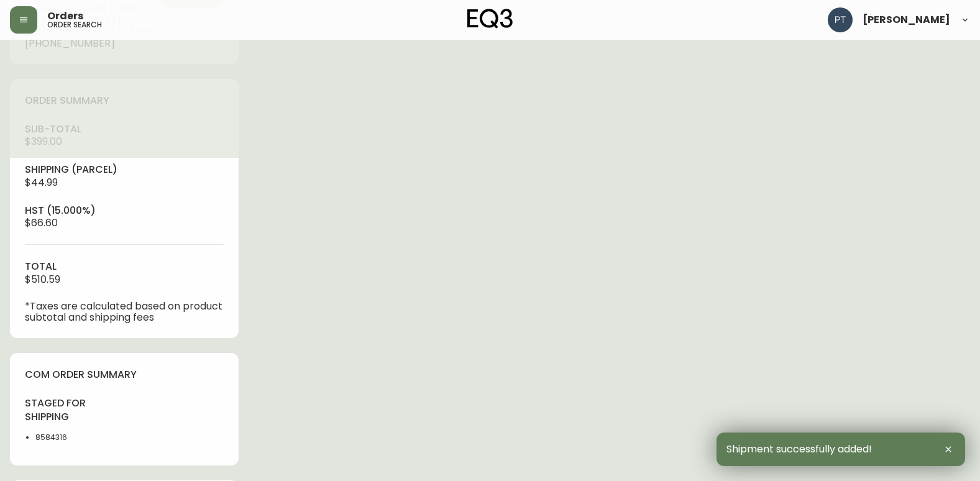
type input "Fully Shipped"
select select "FULLY_SHIPPED"
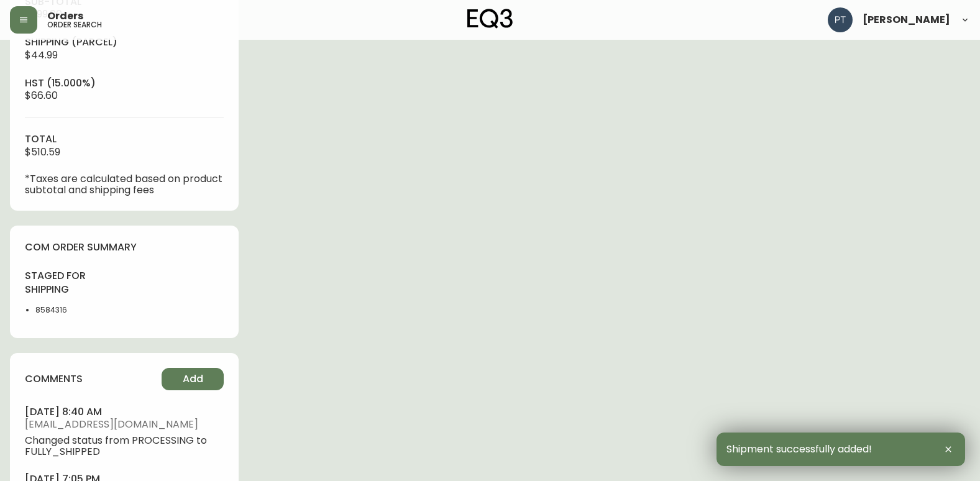
scroll to position [593, 0]
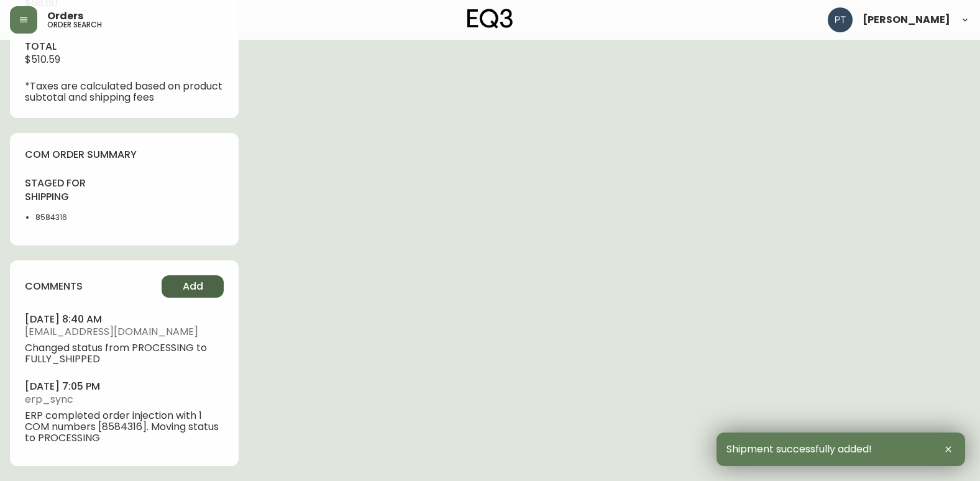
click at [193, 278] on button "Add" at bounding box center [193, 286] width 62 height 22
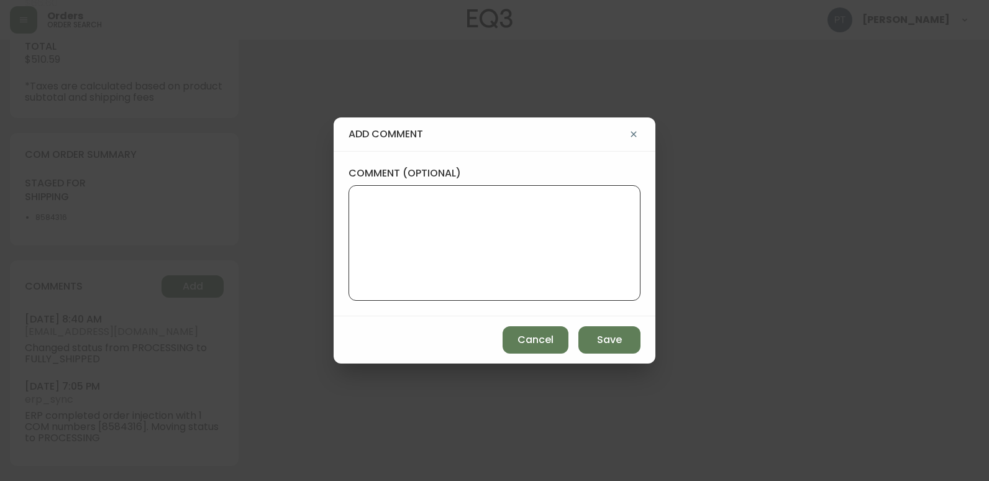
click at [415, 206] on textarea "comment (optional)" at bounding box center [494, 242] width 271 height 99
type textarea "PT"
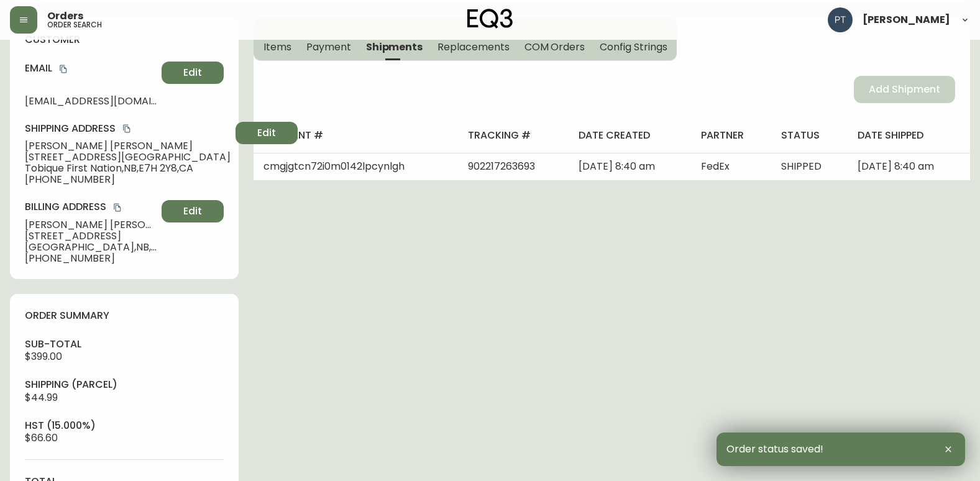
scroll to position [0, 0]
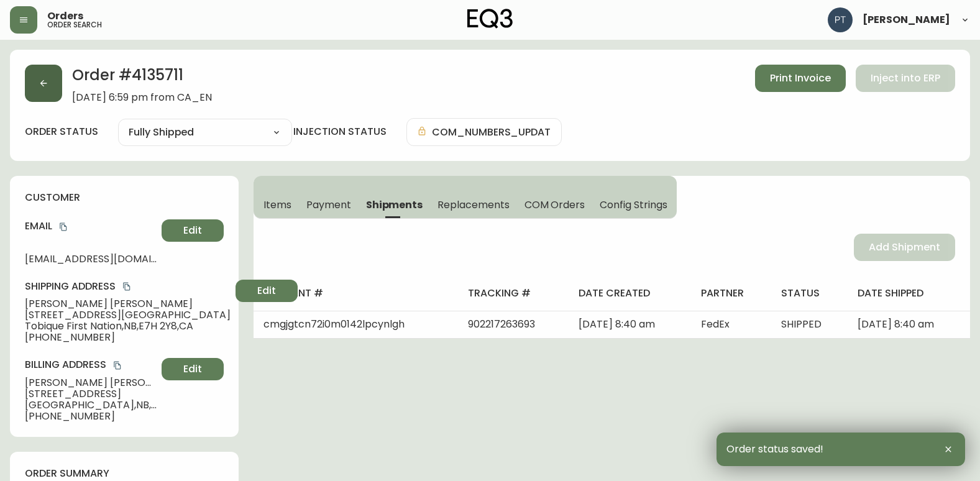
click at [40, 94] on button "button" at bounding box center [43, 83] width 37 height 37
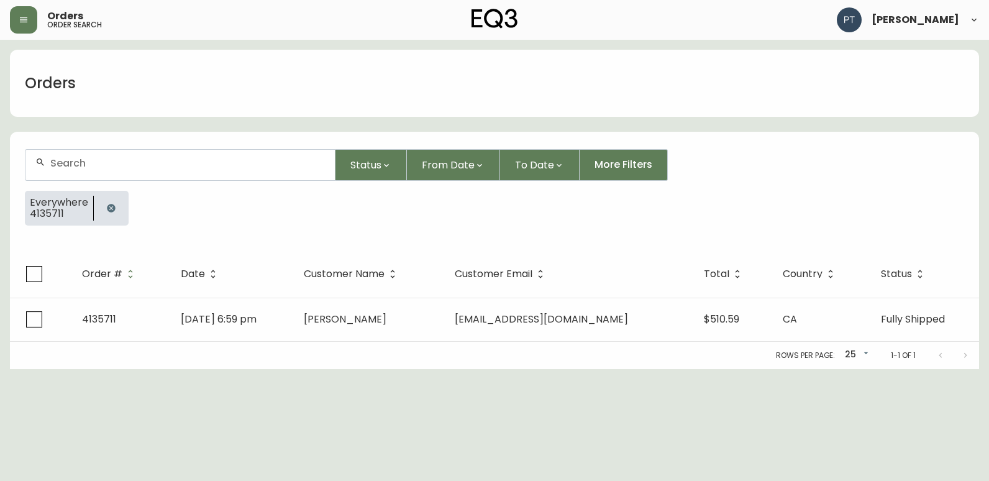
click at [37, 30] on div "Orders order search" at bounding box center [171, 19] width 323 height 27
click at [12, 17] on button "button" at bounding box center [23, 19] width 27 height 27
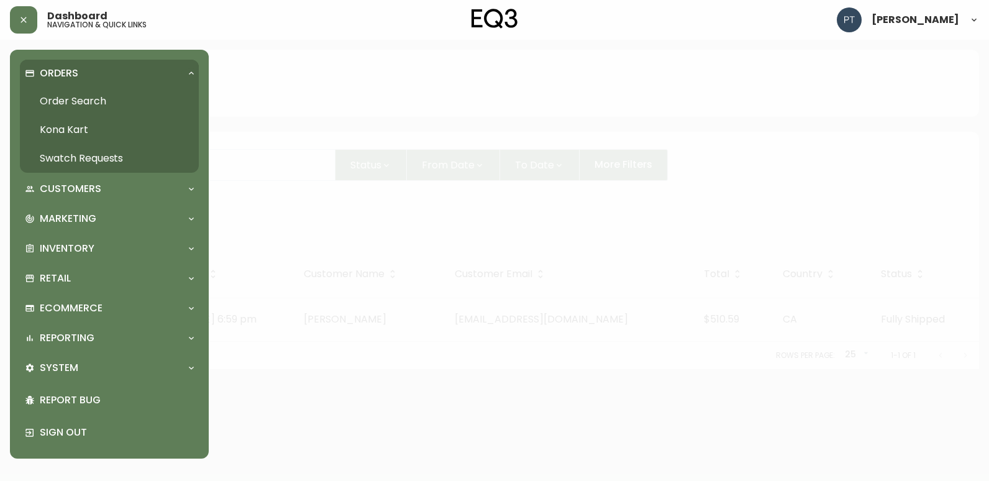
click at [91, 103] on link "Order Search" at bounding box center [109, 101] width 179 height 29
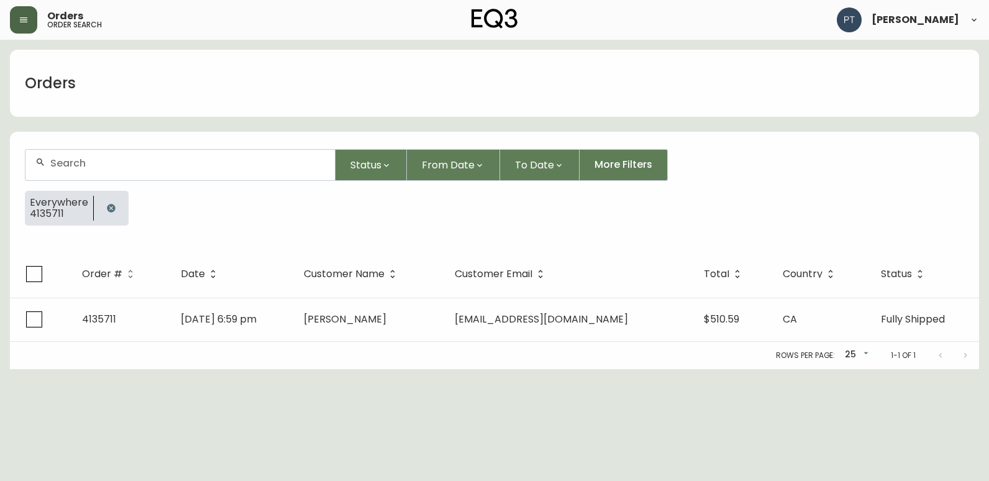
click at [25, 25] on button "button" at bounding box center [23, 19] width 27 height 27
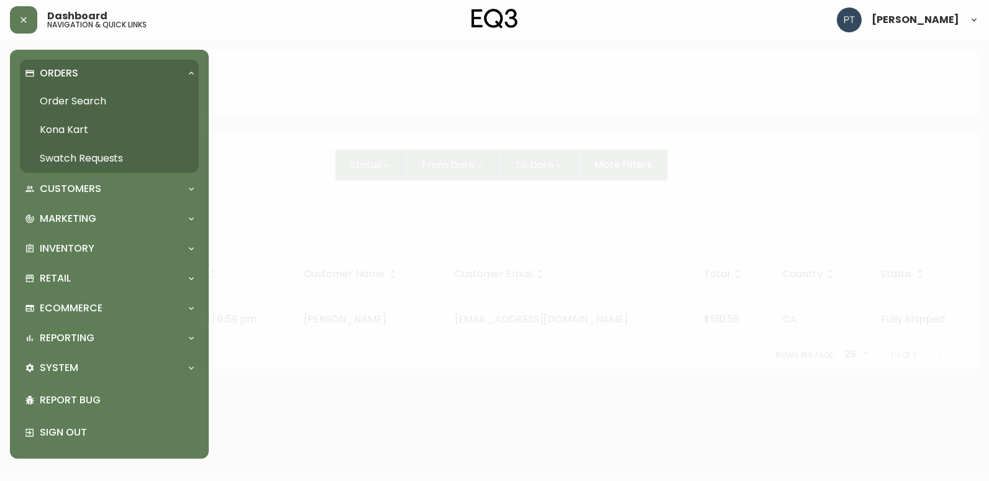
click at [85, 170] on link "Swatch Requests" at bounding box center [109, 158] width 179 height 29
